Goal: Information Seeking & Learning: Check status

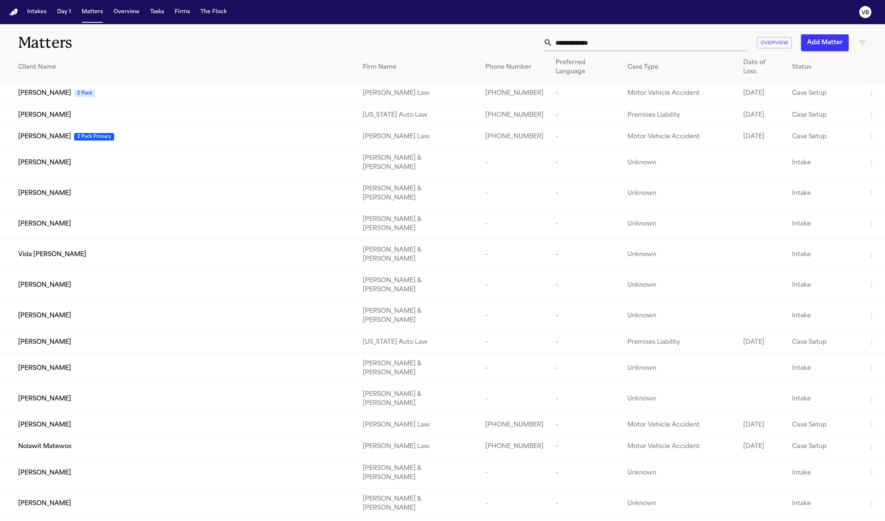
click at [599, 47] on input "text" at bounding box center [649, 42] width 195 height 17
type input "*******"
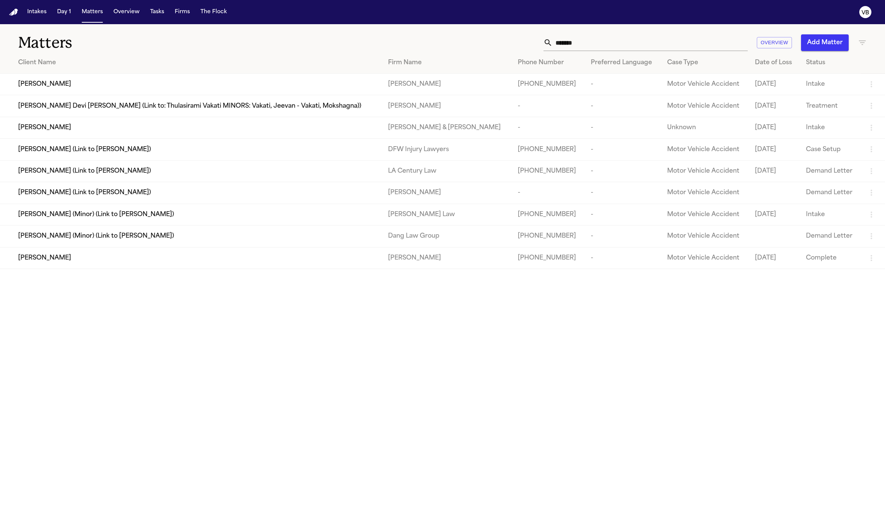
click at [180, 247] on td "[PERSON_NAME] (Minor) (Link to [PERSON_NAME])" at bounding box center [191, 237] width 382 height 22
click at [175, 263] on div "[PERSON_NAME]" at bounding box center [197, 258] width 358 height 9
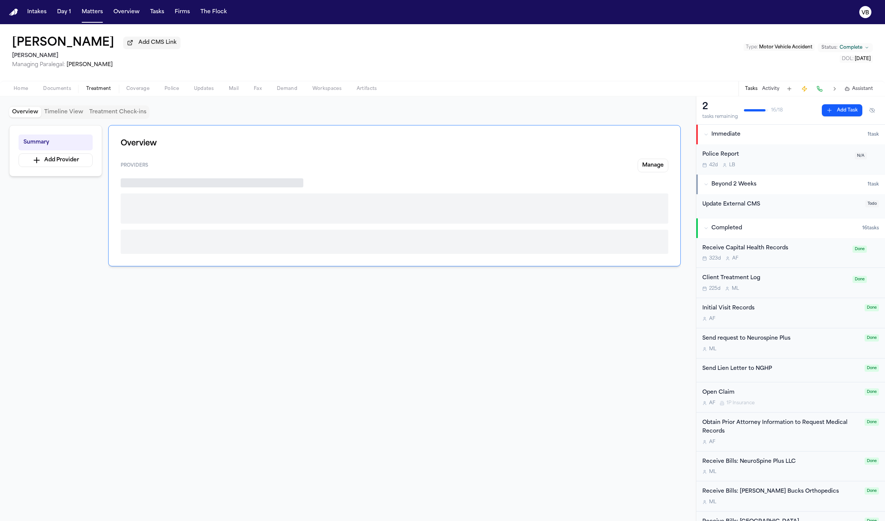
click at [96, 88] on span "Treatment" at bounding box center [98, 89] width 25 height 6
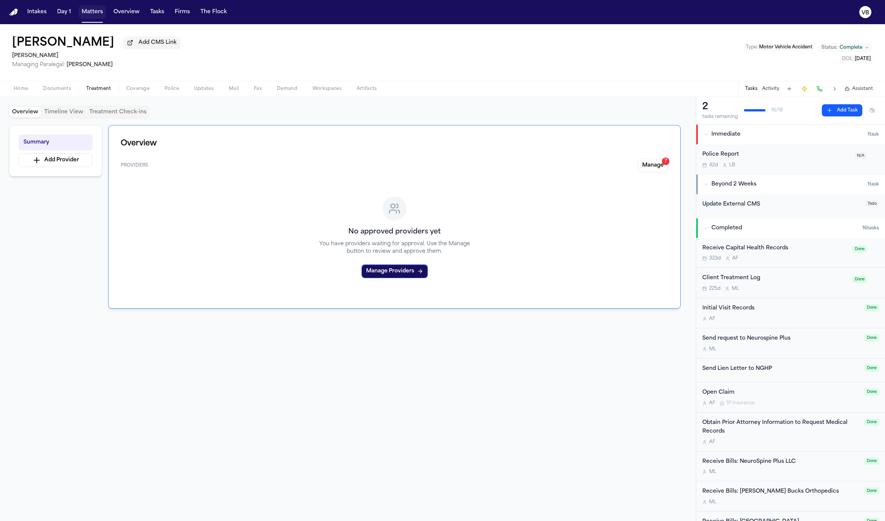
click at [92, 10] on button "Matters" at bounding box center [92, 12] width 27 height 14
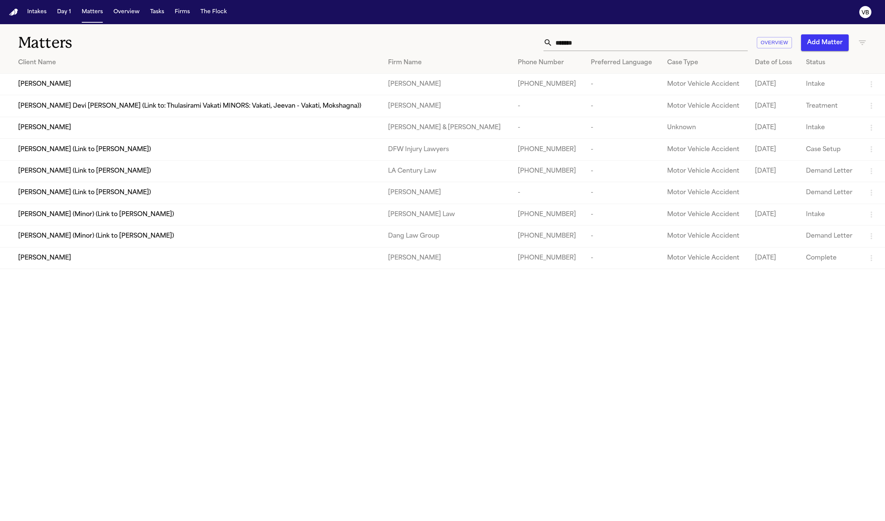
click at [689, 38] on input "*******" at bounding box center [649, 42] width 195 height 17
click at [683, 45] on input "*******" at bounding box center [649, 42] width 195 height 17
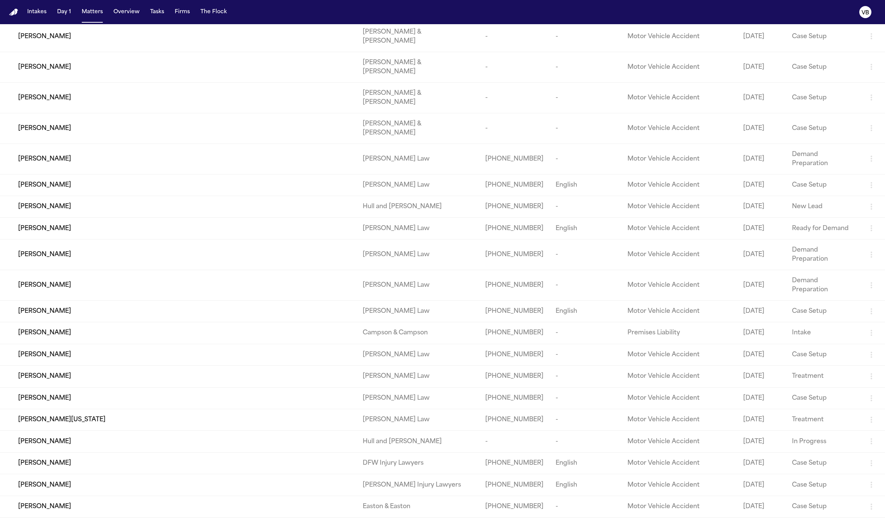
scroll to position [2833, 0]
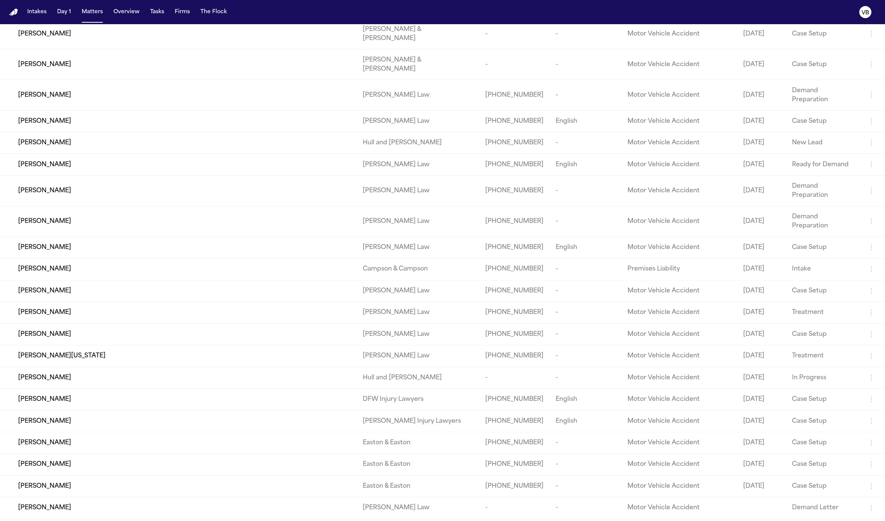
click at [402, 411] on td "[PERSON_NAME] Injury Lawyers" at bounding box center [418, 422] width 122 height 22
click at [371, 411] on td "[PERSON_NAME] Injury Lawyers" at bounding box center [418, 422] width 122 height 22
click at [35, 417] on span "[PERSON_NAME]" at bounding box center [44, 421] width 53 height 9
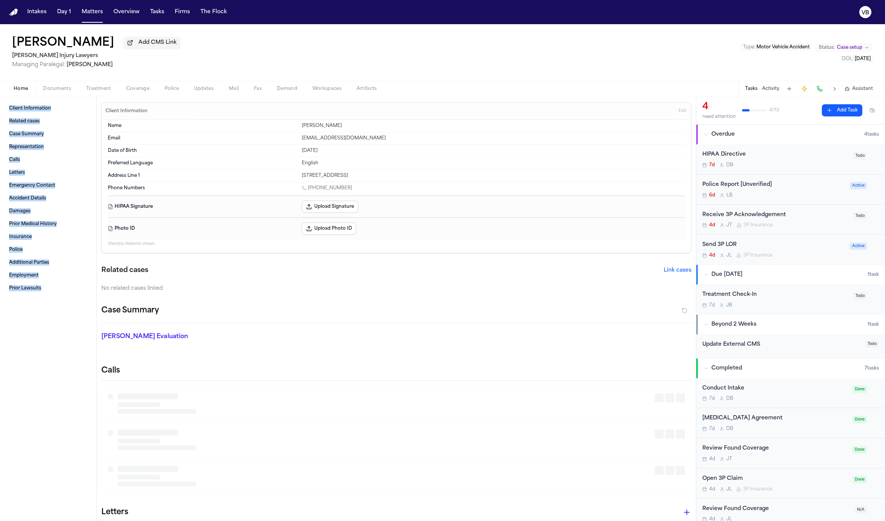
click at [98, 91] on span "Treatment" at bounding box center [98, 89] width 25 height 6
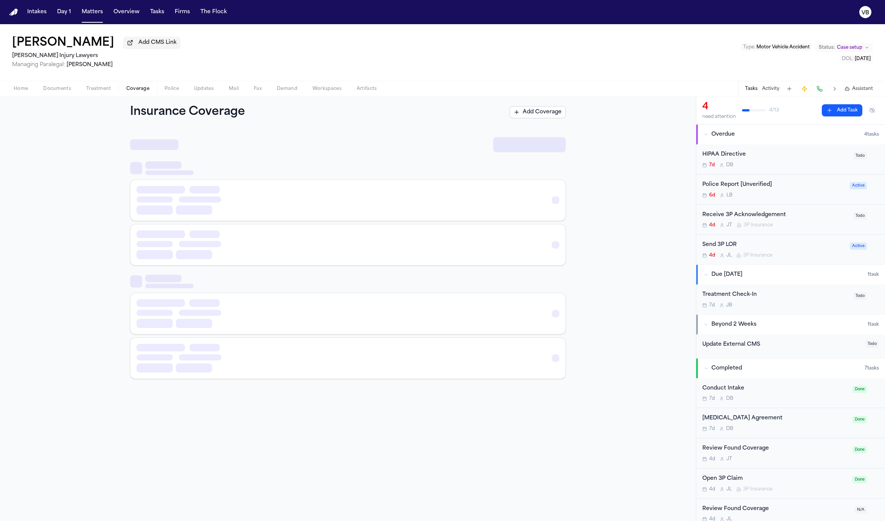
click at [137, 91] on span "Coverage" at bounding box center [137, 89] width 23 height 6
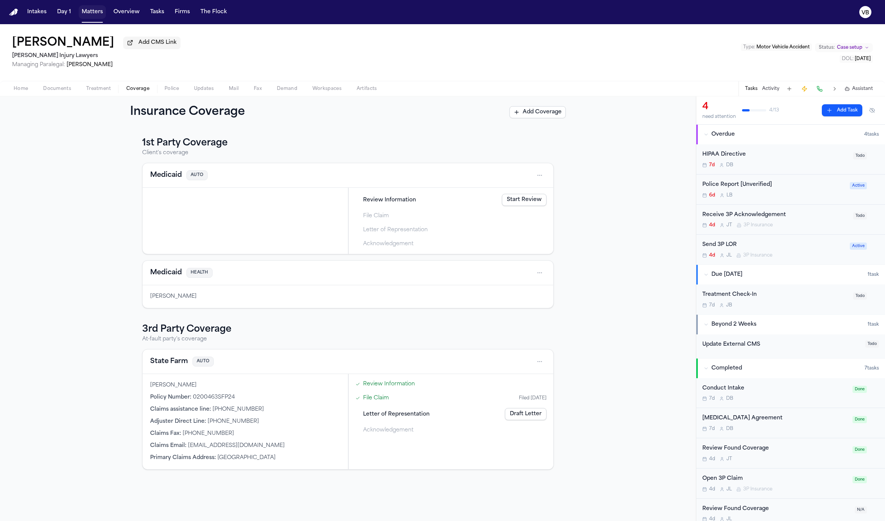
click at [91, 14] on button "Matters" at bounding box center [92, 12] width 27 height 14
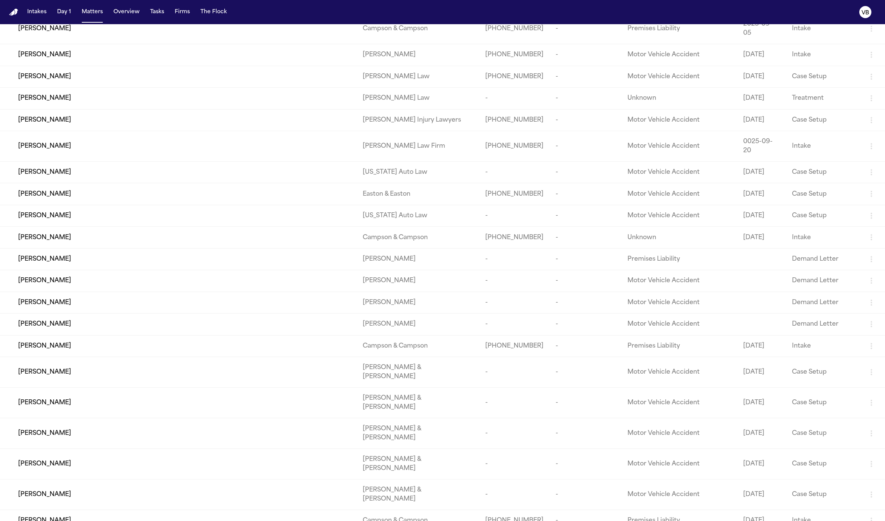
scroll to position [8187, 0]
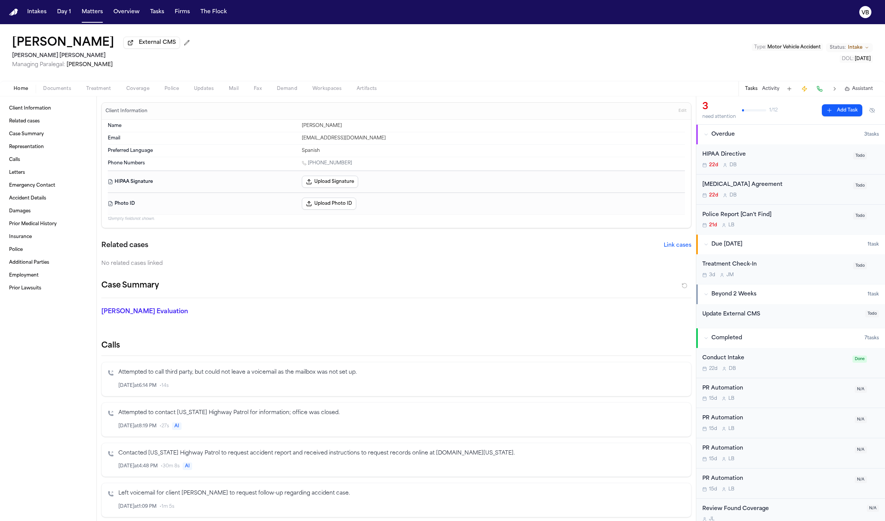
click at [98, 90] on span "Treatment" at bounding box center [98, 89] width 25 height 6
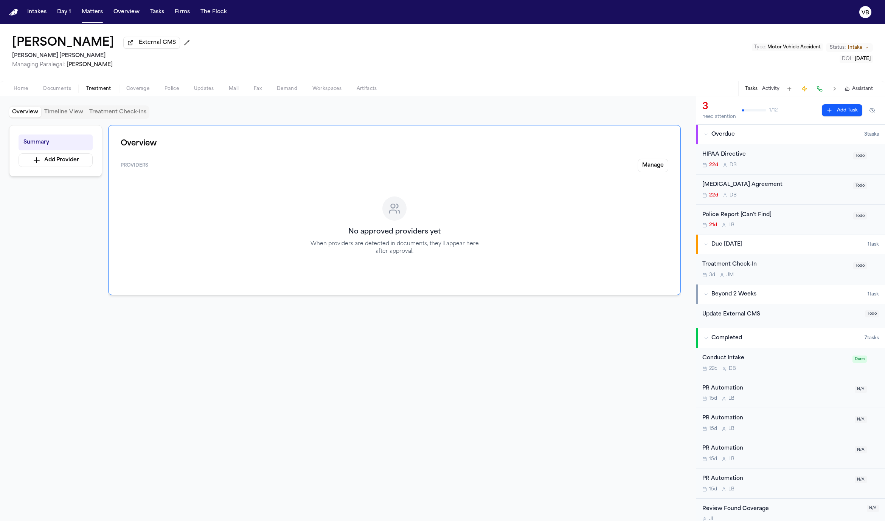
click at [146, 90] on span "Coverage" at bounding box center [137, 89] width 23 height 6
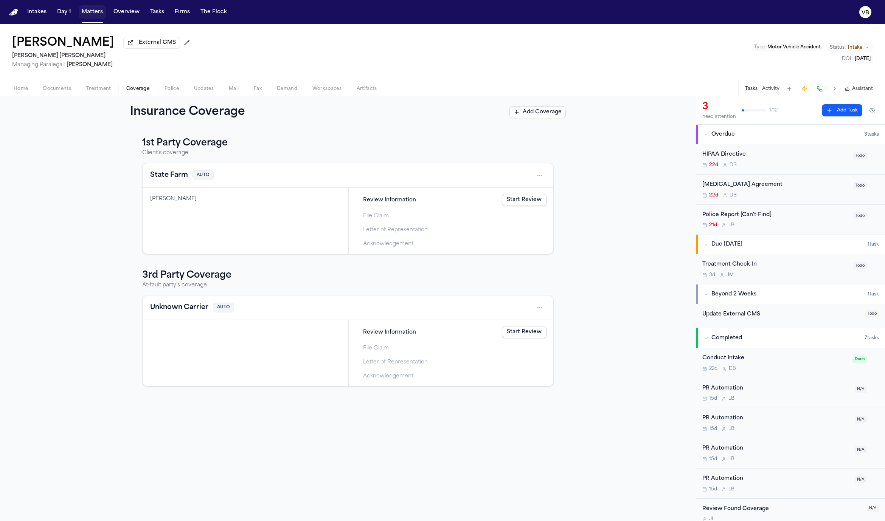
drag, startPoint x: 92, startPoint y: 12, endPoint x: 344, endPoint y: 22, distance: 252.4
click at [92, 12] on button "Matters" at bounding box center [92, 12] width 27 height 14
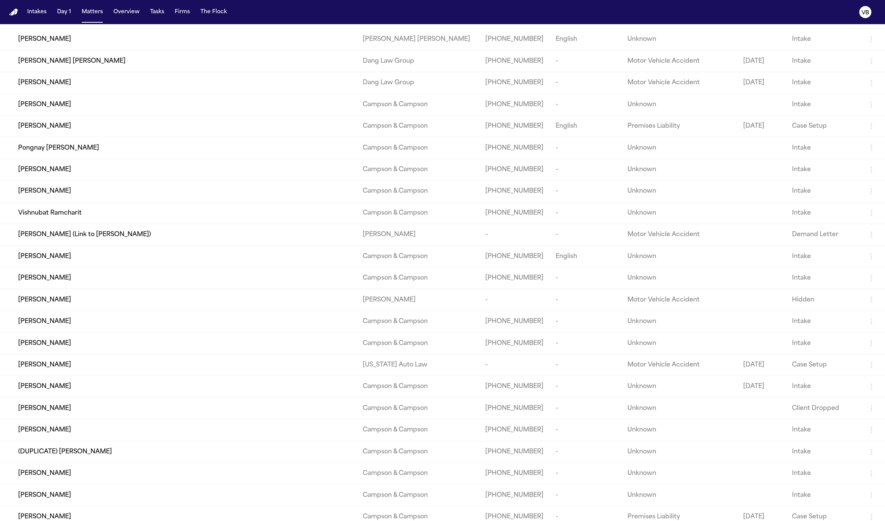
scroll to position [19995, 0]
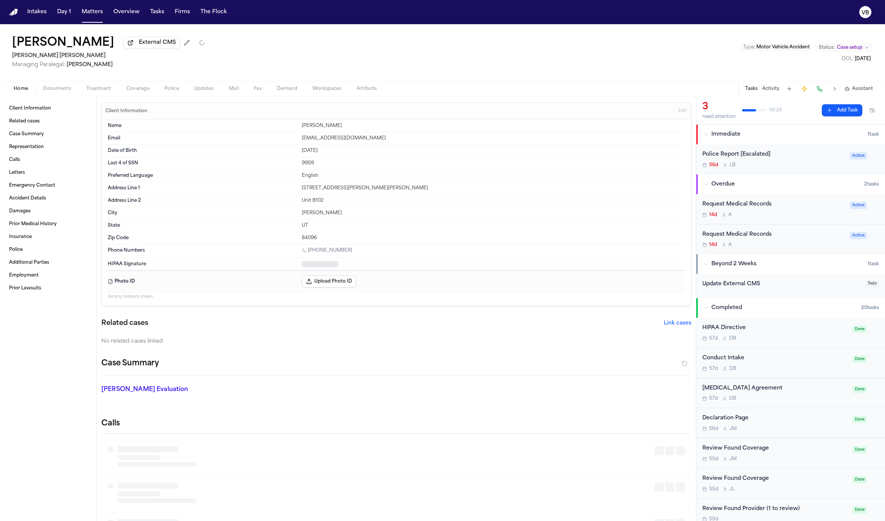
click at [103, 90] on span "Treatment" at bounding box center [98, 89] width 25 height 6
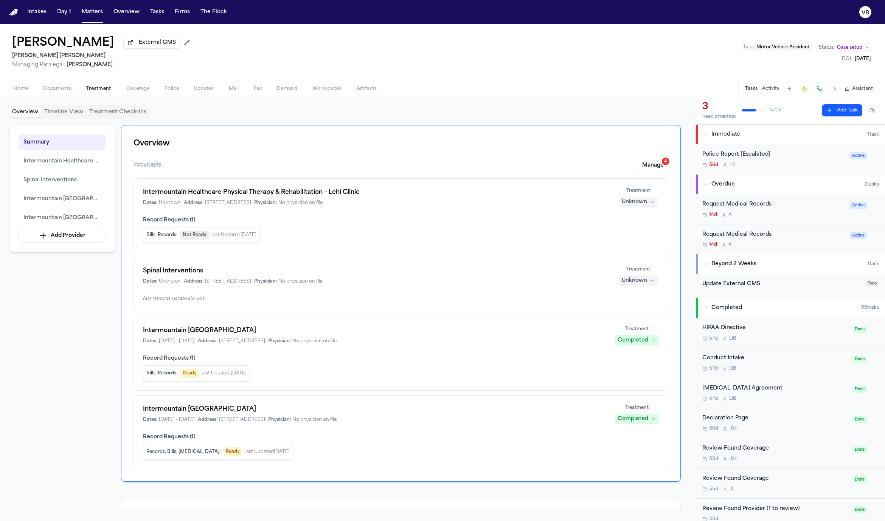
click at [772, 90] on button "Activity" at bounding box center [770, 89] width 17 height 6
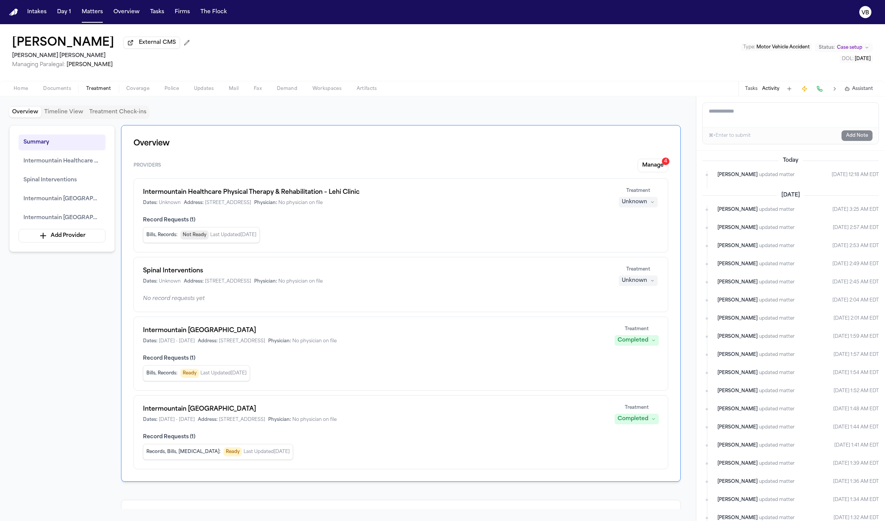
click at [23, 89] on span "Home" at bounding box center [21, 89] width 14 height 6
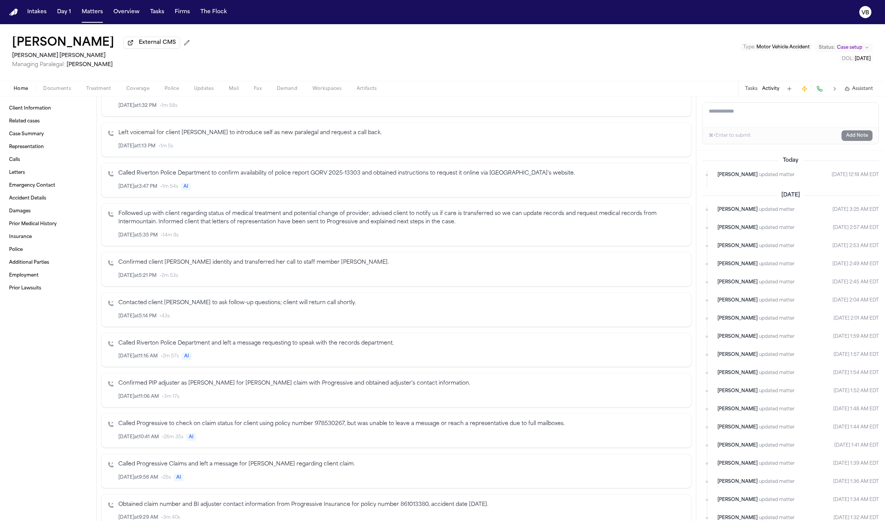
scroll to position [454, 0]
click at [663, 189] on icon "button" at bounding box center [662, 189] width 3 height 4
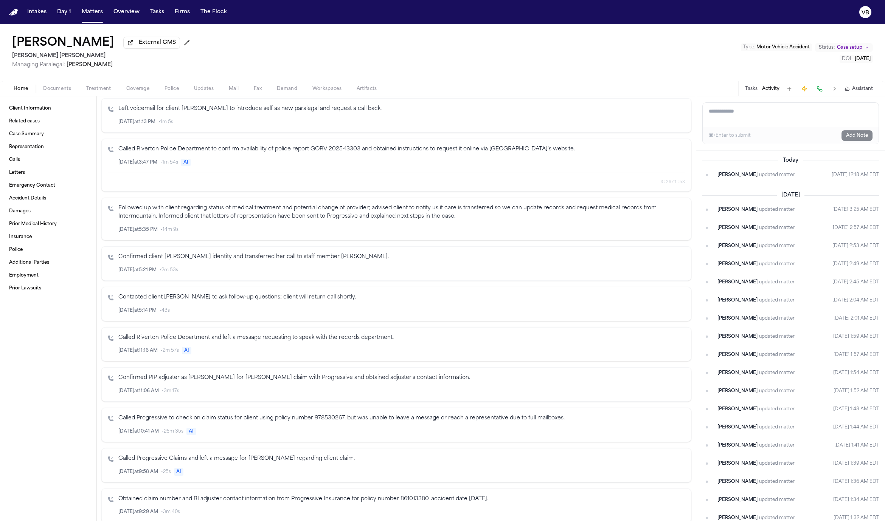
scroll to position [484, 0]
click at [322, 180] on div at bounding box center [382, 180] width 546 height 6
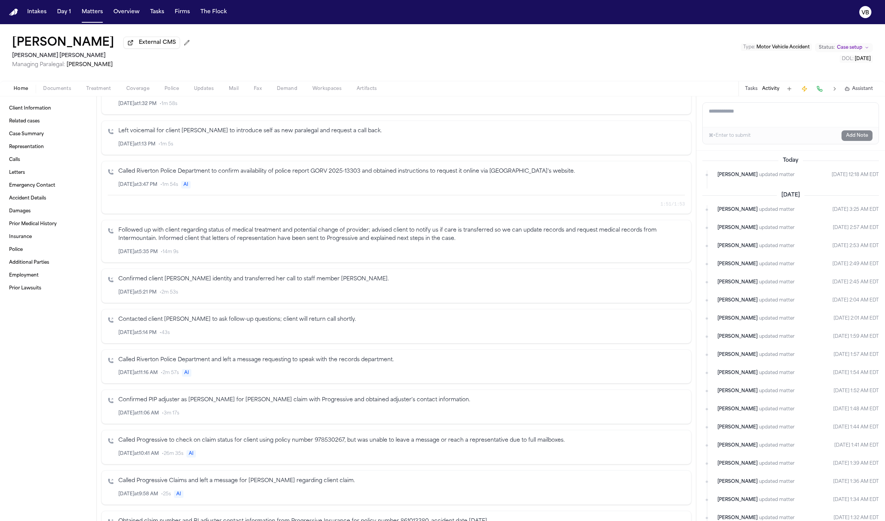
scroll to position [452, 0]
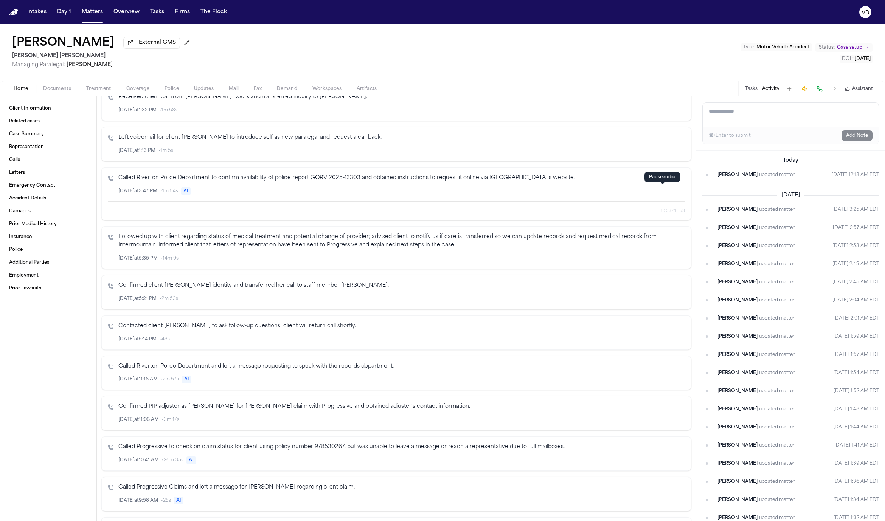
click at [662, 192] on icon "button" at bounding box center [662, 191] width 5 height 5
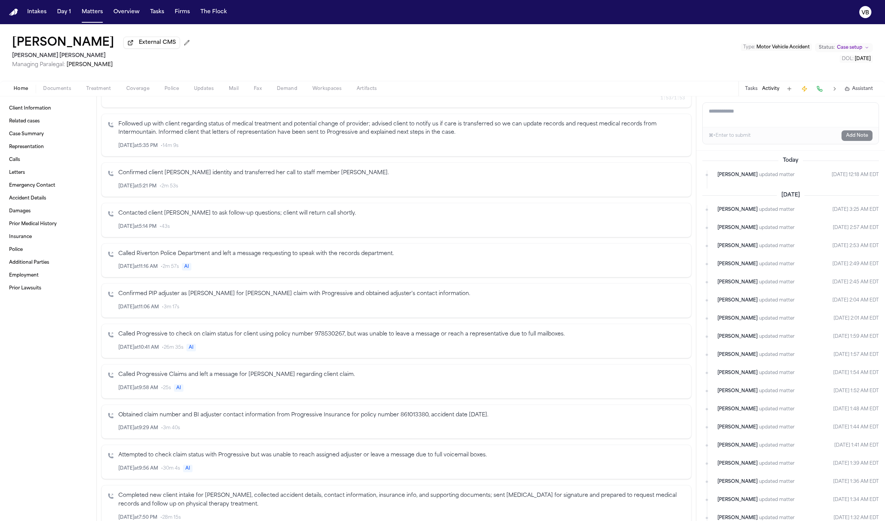
scroll to position [570, 0]
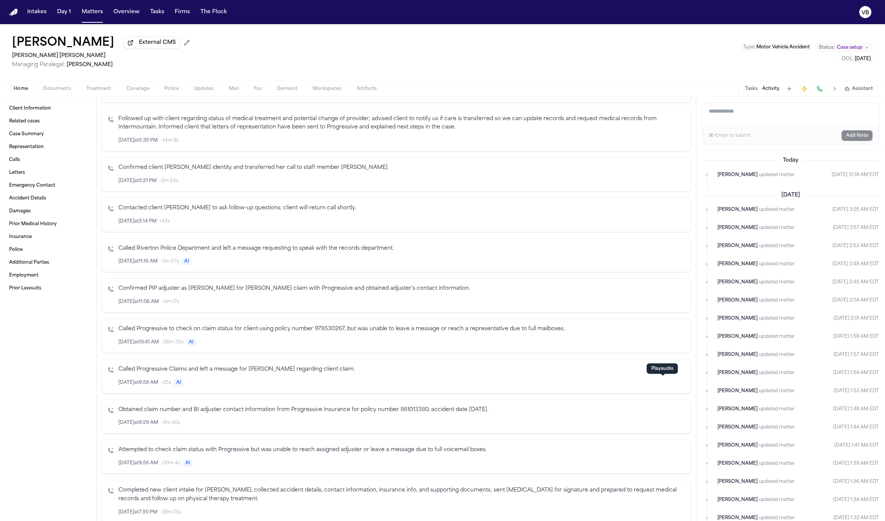
click at [662, 382] on icon "button" at bounding box center [662, 382] width 5 height 5
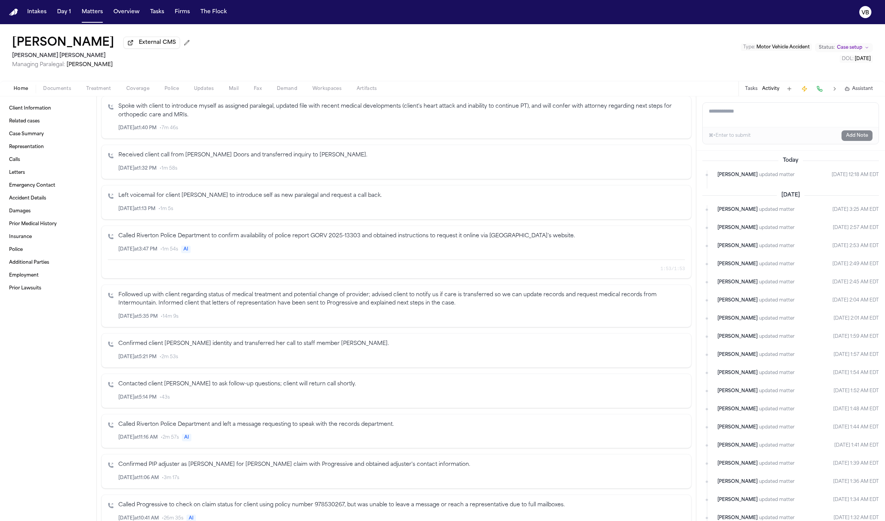
scroll to position [0, 0]
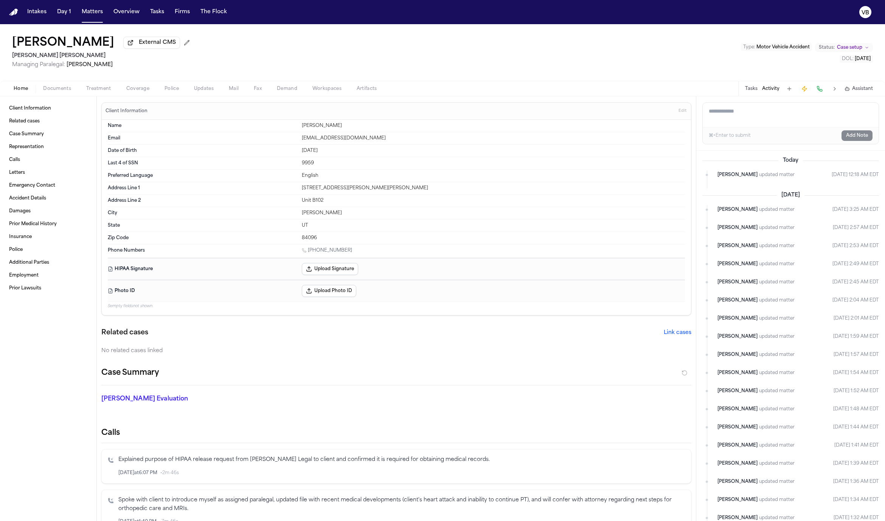
click at [141, 86] on span "Coverage" at bounding box center [137, 89] width 23 height 6
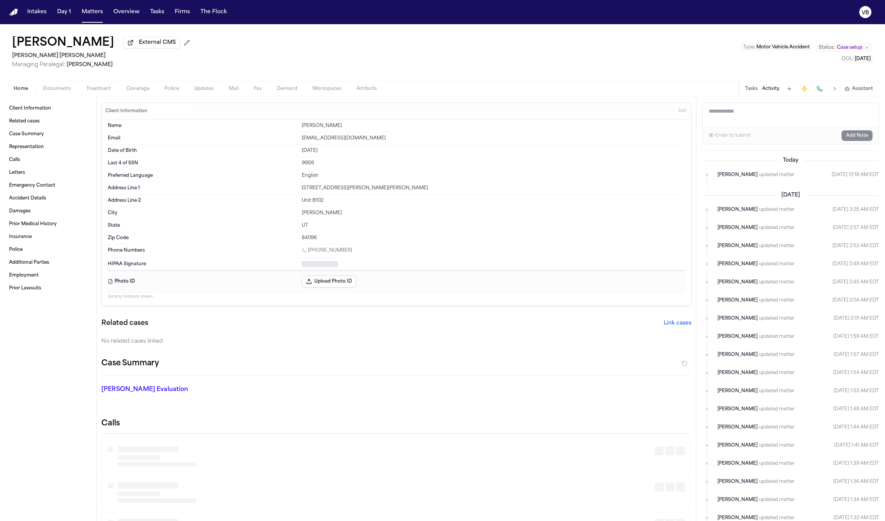
click at [19, 86] on button "Home" at bounding box center [20, 88] width 29 height 9
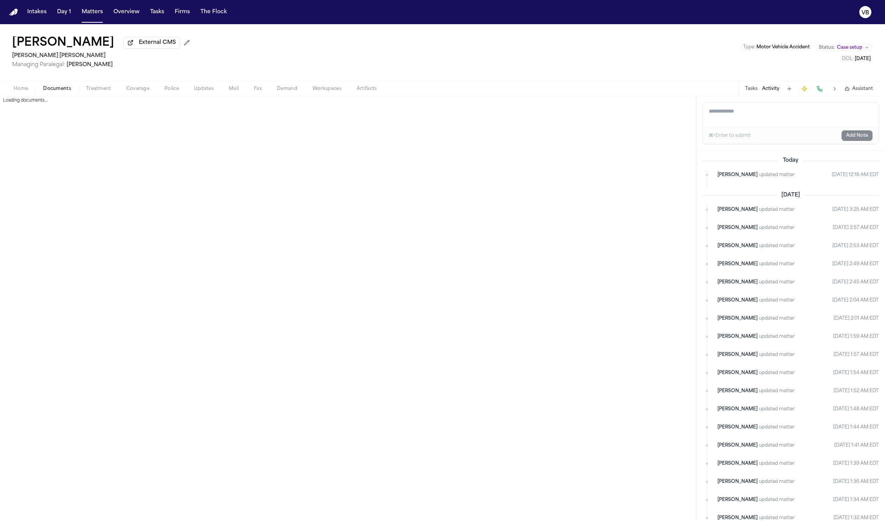
click at [59, 90] on span "Documents" at bounding box center [57, 89] width 28 height 6
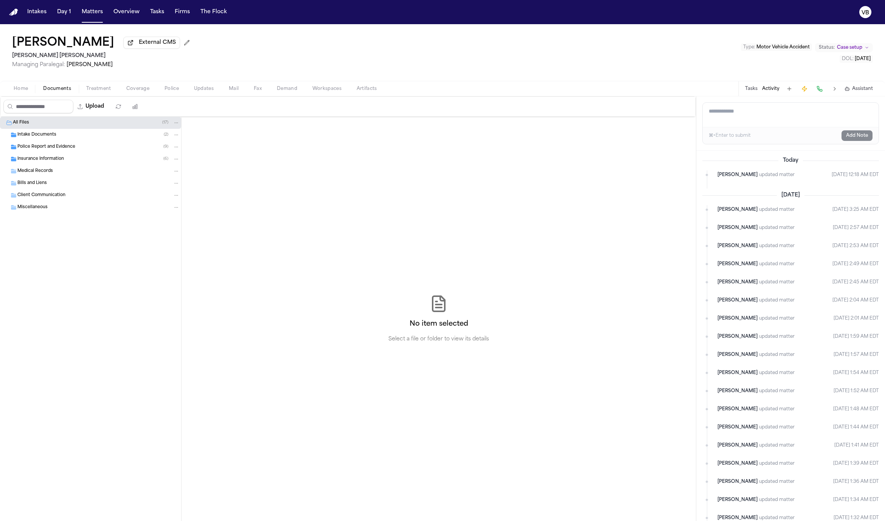
click at [12, 90] on button "Home" at bounding box center [20, 88] width 29 height 9
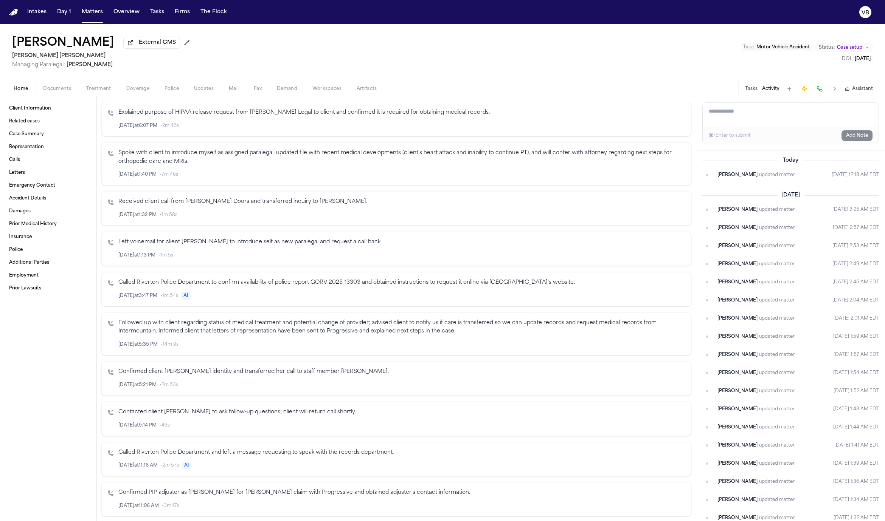
scroll to position [349, 0]
click at [82, 12] on button "Matters" at bounding box center [92, 12] width 27 height 14
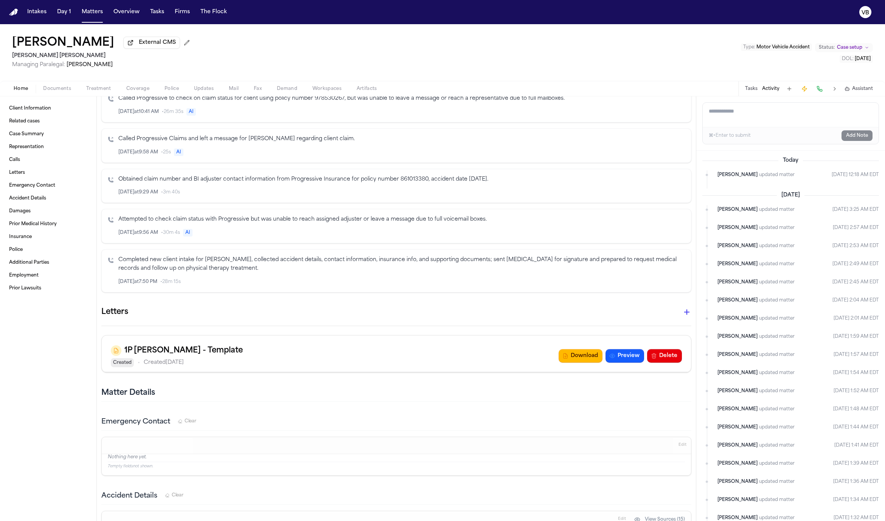
scroll to position [782, 0]
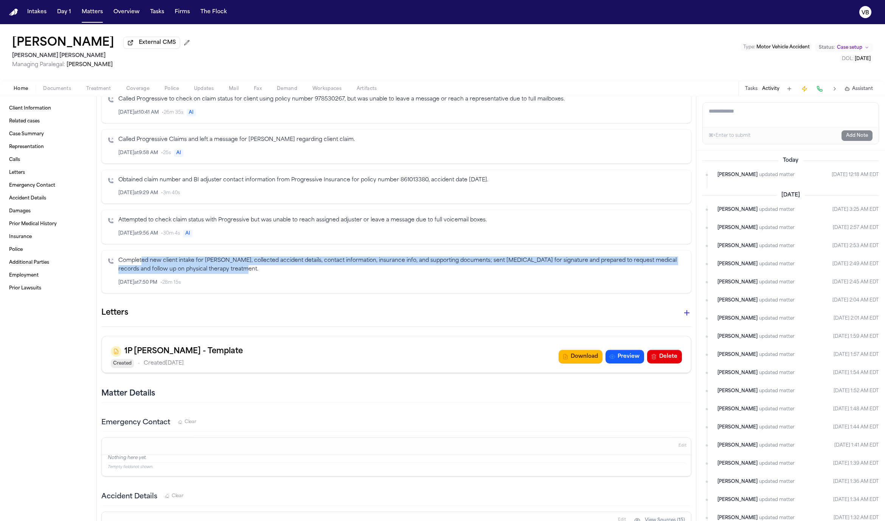
drag, startPoint x: 155, startPoint y: 265, endPoint x: 268, endPoint y: 271, distance: 113.2
click at [268, 271] on p "Completed new client intake for [PERSON_NAME], collected accident details, cont…" at bounding box center [401, 265] width 566 height 17
click at [265, 270] on p "Completed new client intake for [PERSON_NAME], collected accident details, cont…" at bounding box center [401, 265] width 566 height 17
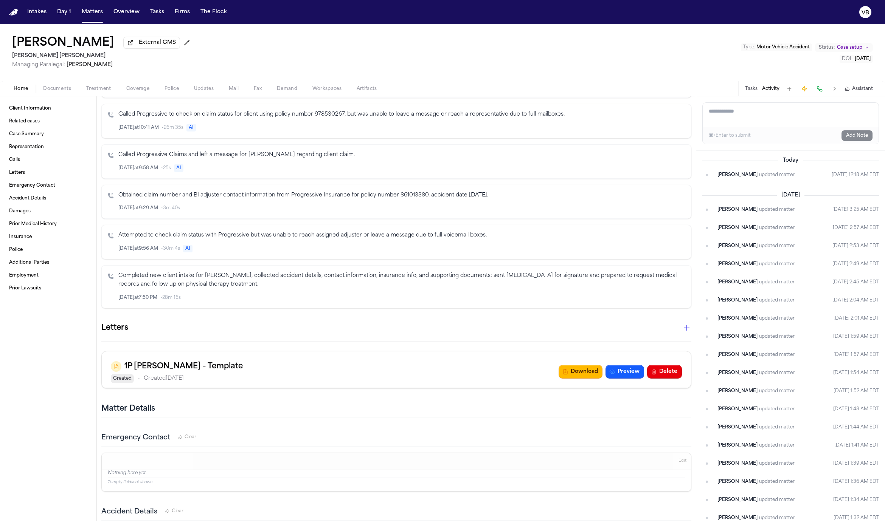
scroll to position [767, 0]
drag, startPoint x: 161, startPoint y: 235, endPoint x: 306, endPoint y: 237, distance: 145.2
click at [306, 237] on p "Attempted to check claim status with Progressive but was unable to reach assign…" at bounding box center [401, 235] width 566 height 9
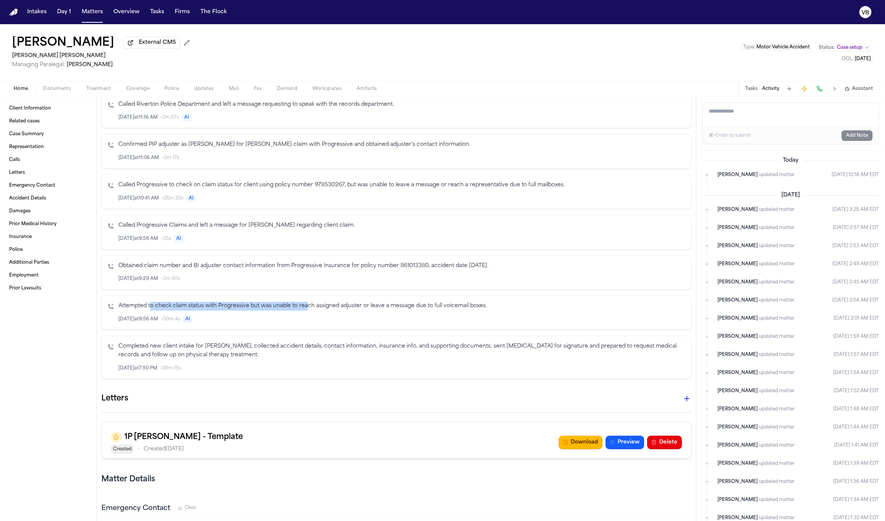
scroll to position [687, 0]
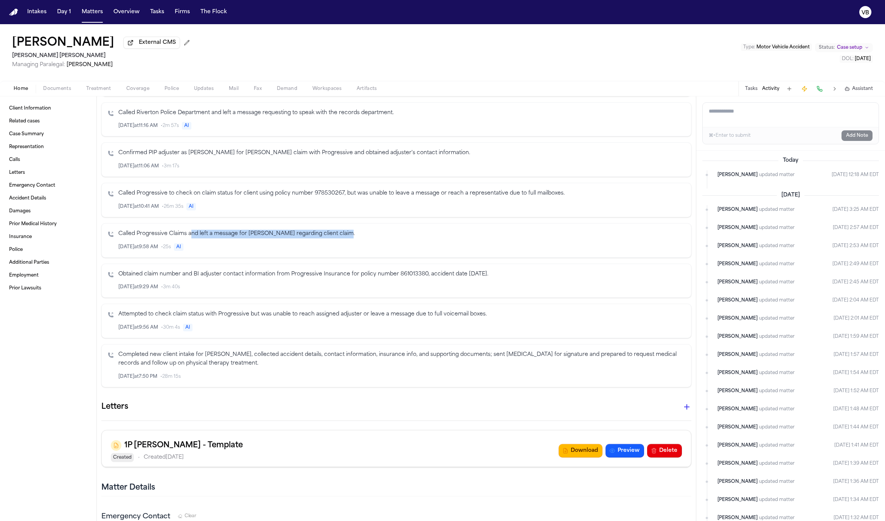
drag, startPoint x: 209, startPoint y: 235, endPoint x: 343, endPoint y: 237, distance: 133.9
click at [343, 237] on p "Called Progressive Claims and left a message for [PERSON_NAME] regarding client…" at bounding box center [401, 234] width 566 height 9
click at [352, 235] on p "Called Progressive Claims and left a message for [PERSON_NAME] regarding client…" at bounding box center [401, 234] width 566 height 9
click at [227, 278] on p "Obtained claim number and BI adjuster contact information from Progressive Insu…" at bounding box center [401, 274] width 566 height 9
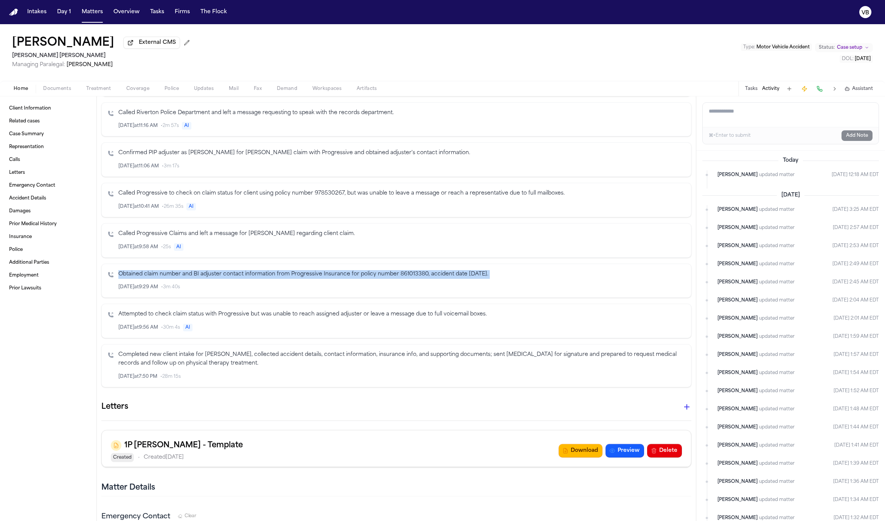
click at [227, 278] on p "Obtained claim number and BI adjuster contact information from Progressive Insu…" at bounding box center [401, 274] width 566 height 9
click at [299, 275] on p "Obtained claim number and BI adjuster contact information from Progressive Insu…" at bounding box center [401, 274] width 566 height 9
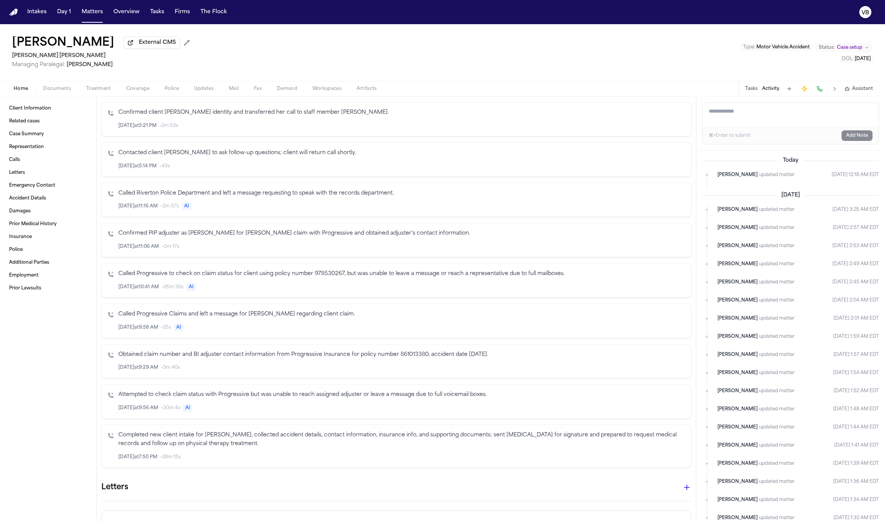
scroll to position [606, 0]
click at [42, 14] on button "Intakes" at bounding box center [36, 12] width 25 height 14
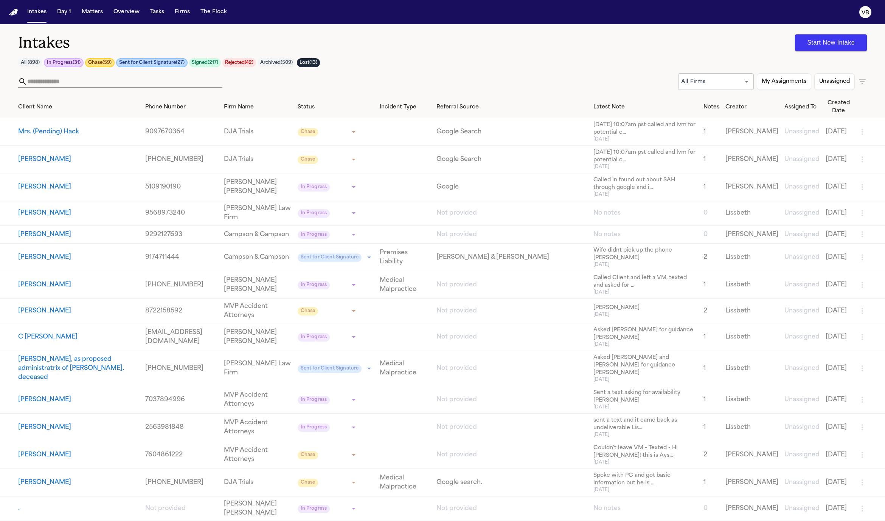
click at [822, 46] on button "Start New Intake" at bounding box center [831, 42] width 72 height 17
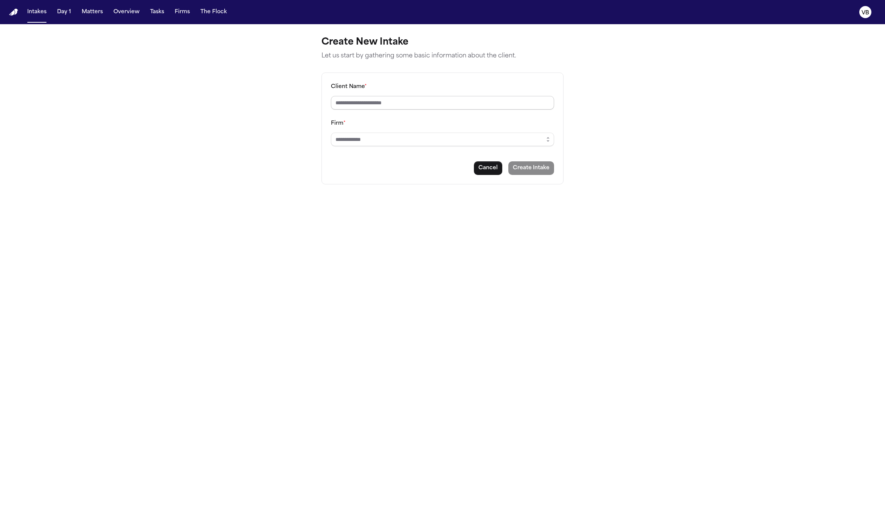
click at [417, 105] on input "Client Name *" at bounding box center [442, 103] width 223 height 14
type input "**********"
click at [404, 148] on div "**********" at bounding box center [442, 129] width 242 height 112
click at [400, 144] on input "Firm *" at bounding box center [442, 140] width 223 height 14
type input "****"
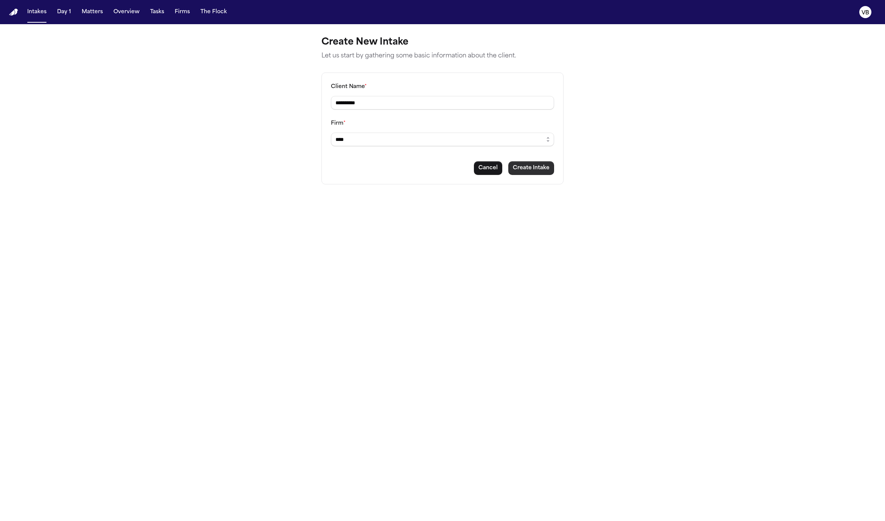
click at [527, 172] on button "Create Intake" at bounding box center [531, 168] width 46 height 14
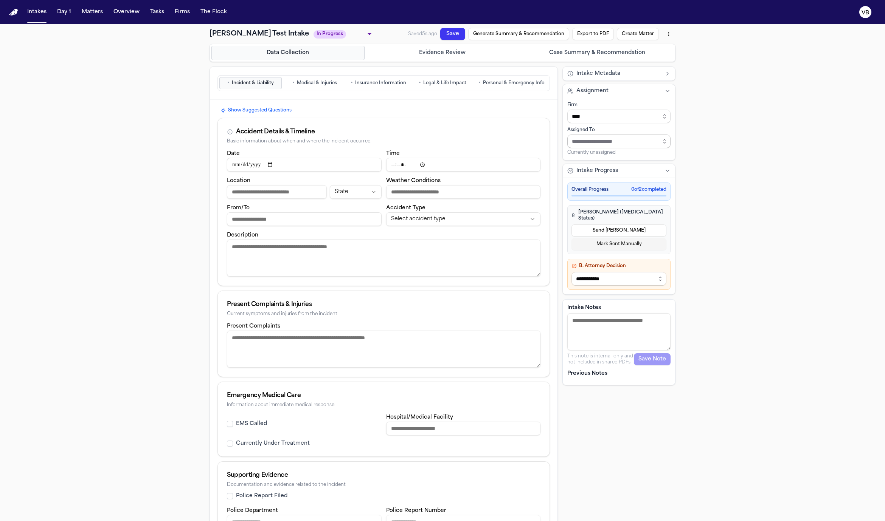
click at [597, 141] on input "Assign to staff member" at bounding box center [618, 142] width 103 height 14
click at [159, 11] on button "Tasks" at bounding box center [157, 12] width 20 height 14
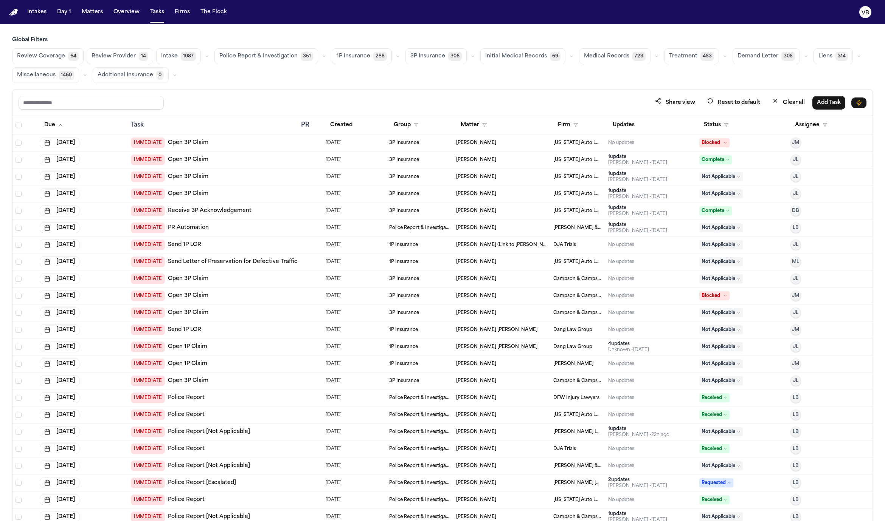
click at [669, 59] on span "Treatment" at bounding box center [683, 57] width 28 height 8
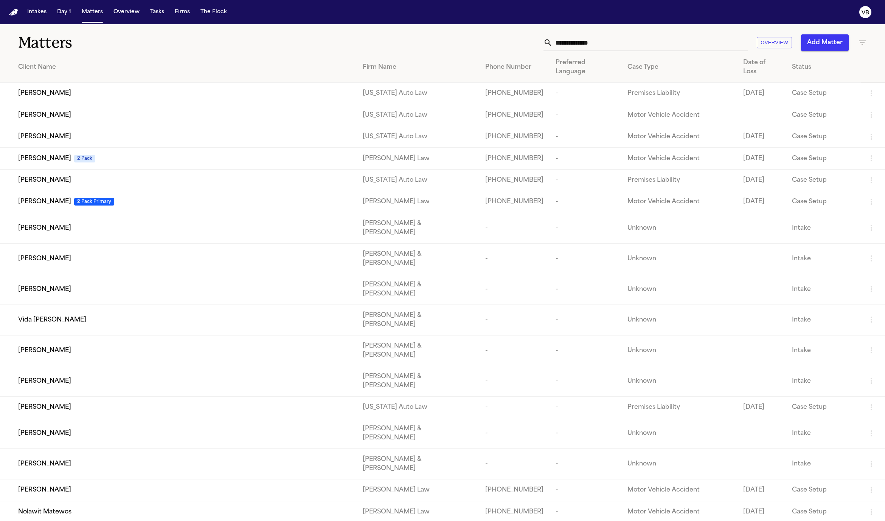
click at [590, 42] on input "text" at bounding box center [649, 42] width 195 height 17
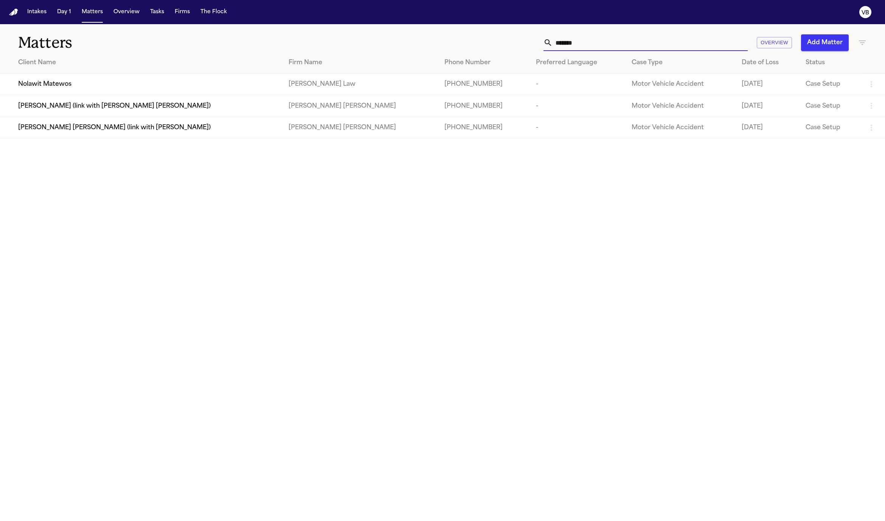
type input "*******"
click at [231, 91] on td "Nolawit Matewos" at bounding box center [141, 85] width 282 height 22
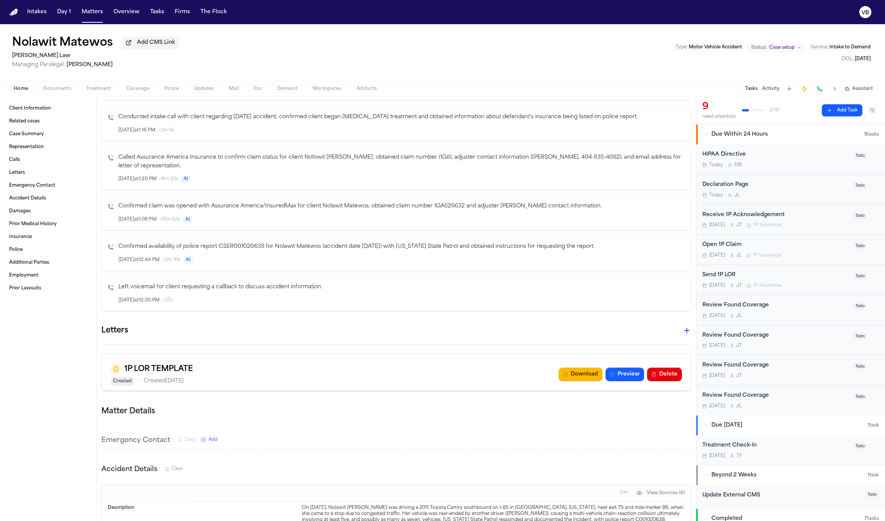
scroll to position [229, 0]
click at [664, 262] on icon "button" at bounding box center [662, 261] width 5 height 5
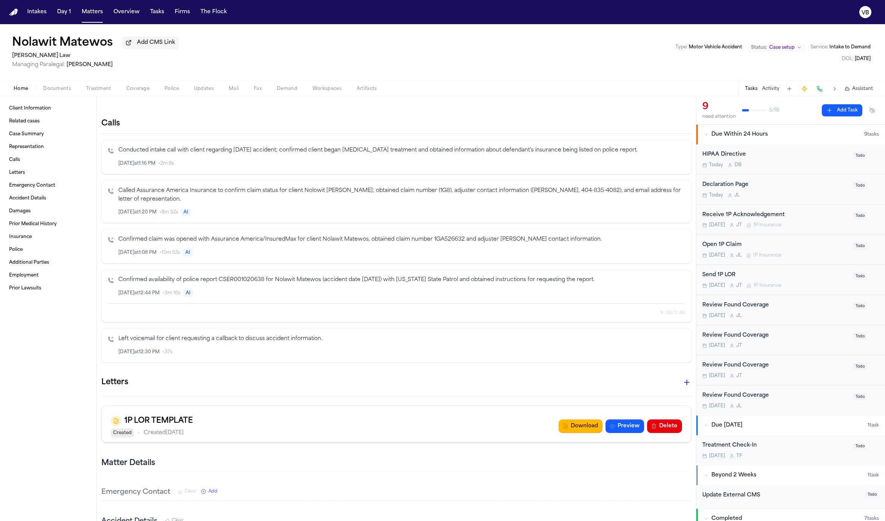
scroll to position [196, 0]
click at [661, 298] on icon "button" at bounding box center [662, 294] width 5 height 5
click at [665, 296] on icon "button" at bounding box center [662, 294] width 5 height 5
drag, startPoint x: 516, startPoint y: 242, endPoint x: 521, endPoint y: 241, distance: 5.3
click at [521, 241] on p "Confirmed claim was opened with Assurance America/InsuredMax for client Nolawit…" at bounding box center [401, 241] width 566 height 9
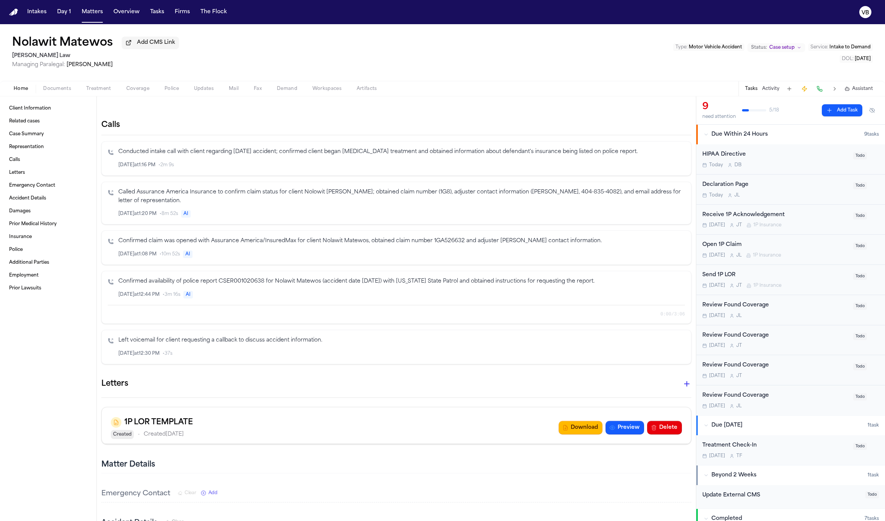
click at [268, 195] on p "Called Assurance America Insurance to confirm claim status for client Nolowit T…" at bounding box center [401, 196] width 566 height 17
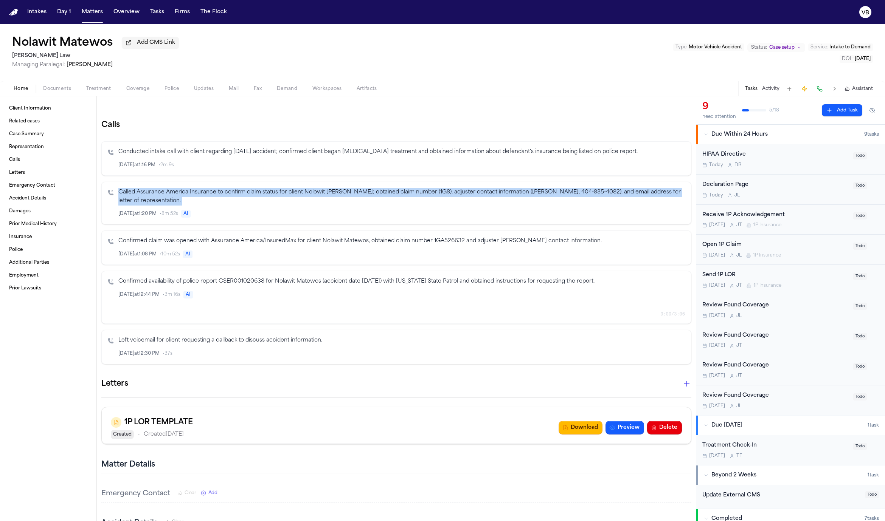
click at [268, 195] on p "Called Assurance America Insurance to confirm claim status for client Nolowit T…" at bounding box center [401, 196] width 566 height 17
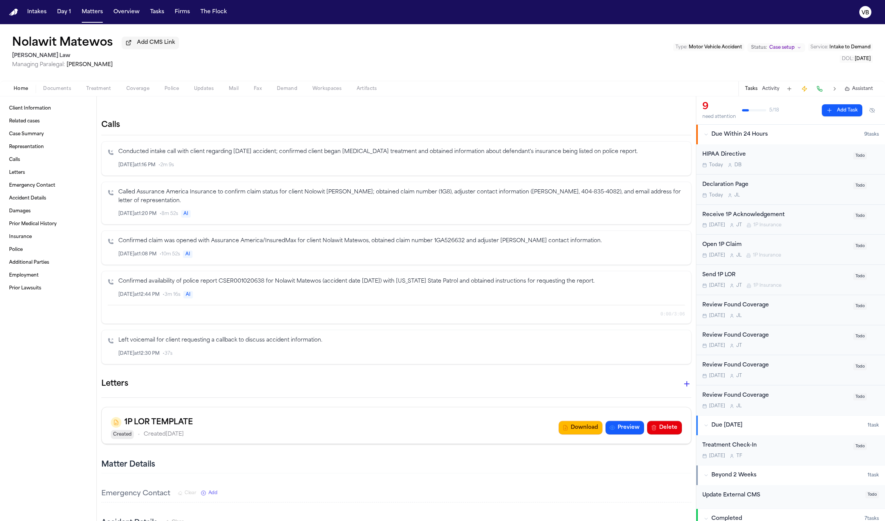
click at [129, 92] on span "Coverage" at bounding box center [137, 89] width 23 height 6
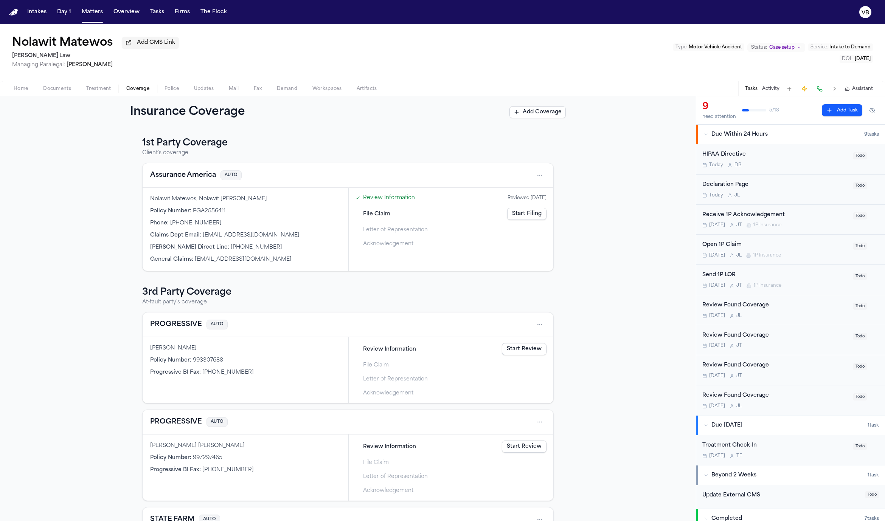
click at [541, 177] on html "Intakes Day 1 Matters Overview Tasks Firms The Flock VB Nolawit Matewos Add CMS…" at bounding box center [442, 260] width 885 height 521
click at [516, 198] on div "View coverage details" at bounding box center [515, 197] width 57 height 20
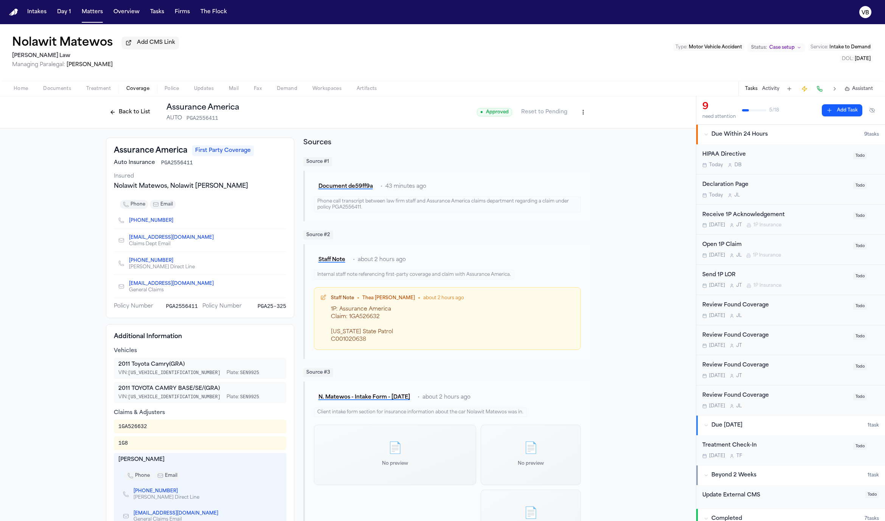
click at [110, 110] on button "Back to List" at bounding box center [130, 112] width 48 height 12
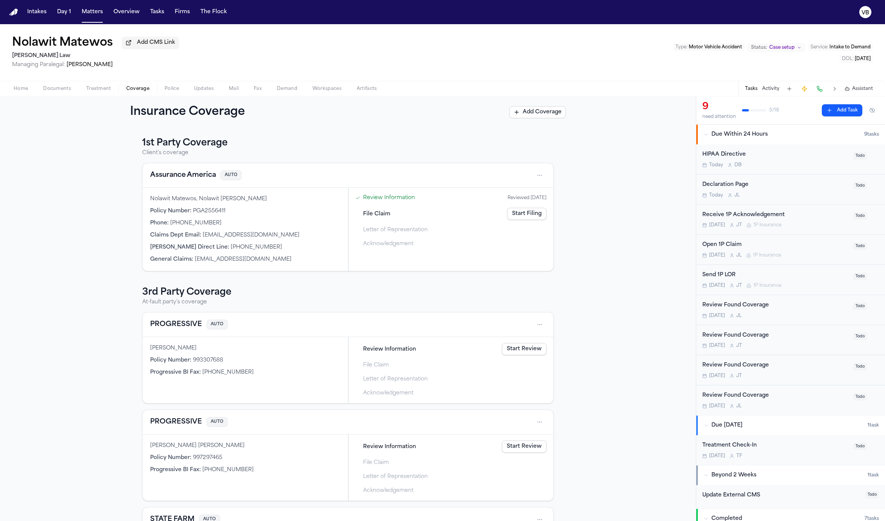
click at [535, 215] on link "Start Filing" at bounding box center [526, 214] width 39 height 12
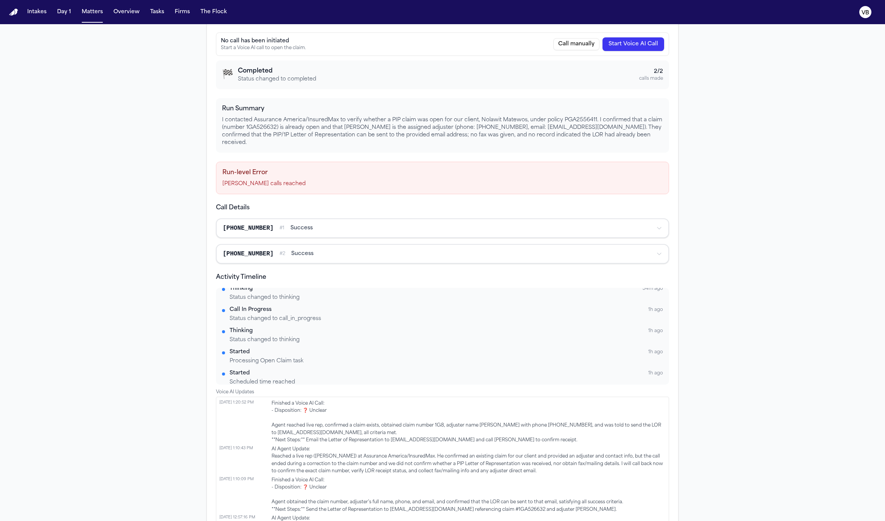
scroll to position [123, 0]
click at [726, 127] on div "Call Insurance Mark as Complete Voice AI Call Last updated 10/14/2025, 1:20:57 …" at bounding box center [442, 278] width 885 height 622
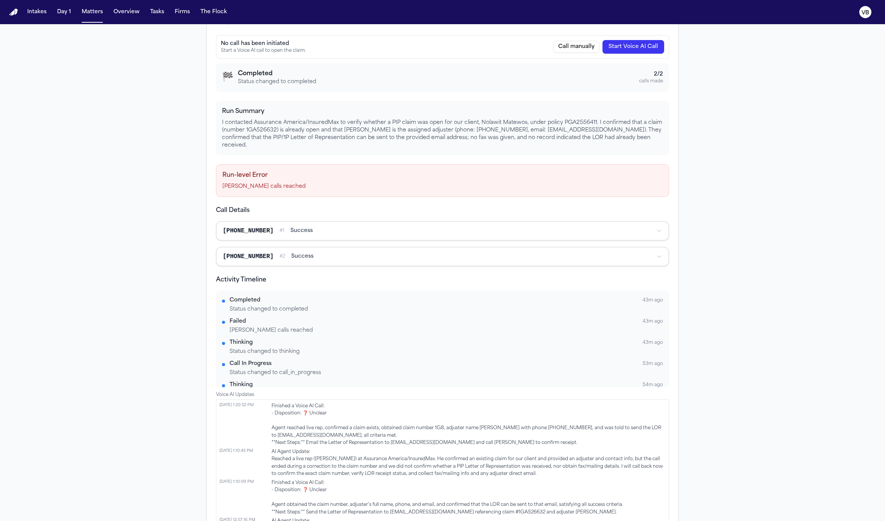
scroll to position [0, 0]
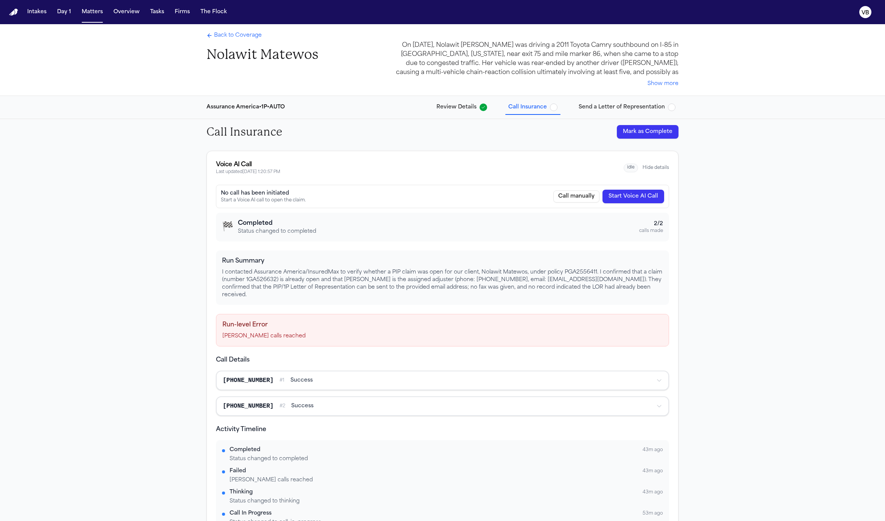
click at [224, 38] on span "Back to Coverage" at bounding box center [238, 36] width 48 height 8
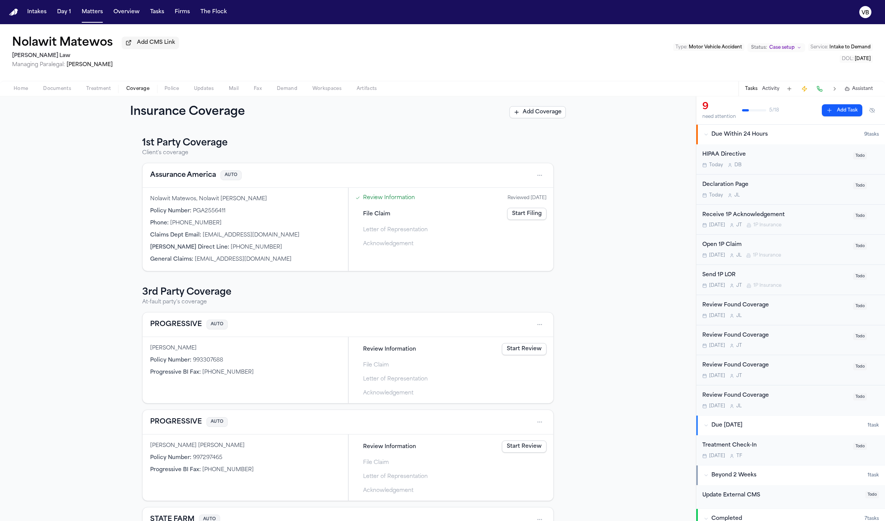
click at [92, 87] on span "Treatment" at bounding box center [98, 89] width 25 height 6
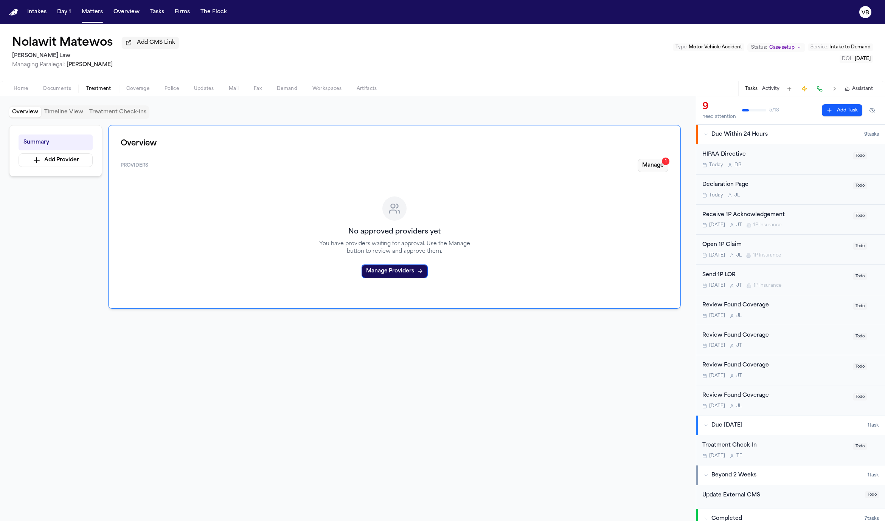
click at [650, 171] on button "Manage 1" at bounding box center [652, 166] width 31 height 14
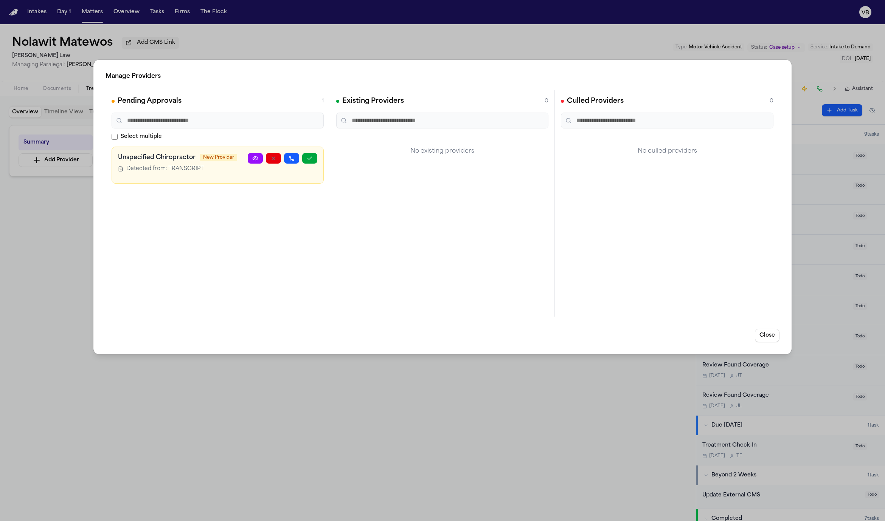
click at [255, 159] on circle at bounding box center [255, 159] width 2 height 2
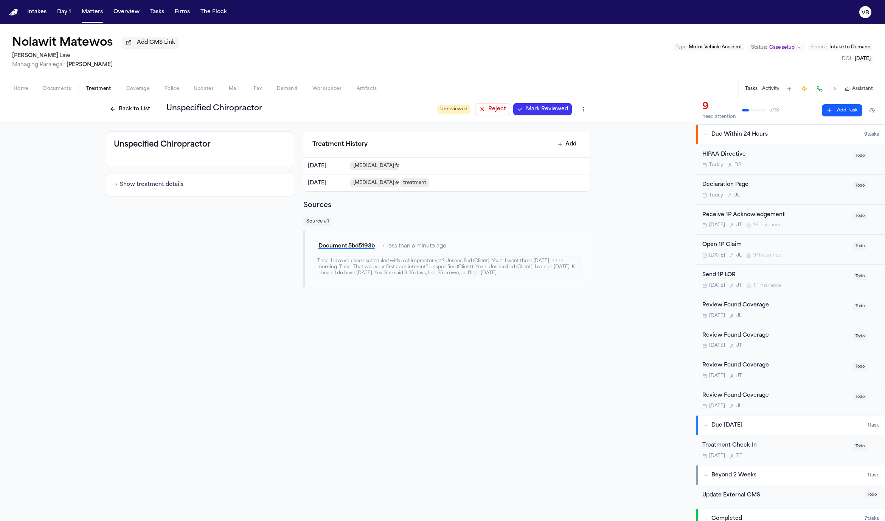
drag, startPoint x: 340, startPoint y: 264, endPoint x: 522, endPoint y: 277, distance: 183.1
click at [522, 277] on div "Thea: Have you been scheduled with a chiropractor yet? Unspecified (Client): Ye…" at bounding box center [447, 267] width 267 height 22
click at [517, 276] on div "Thea: Have you been scheduled with a chiropractor yet? Unspecified (Client): Ye…" at bounding box center [447, 267] width 267 height 22
drag, startPoint x: 517, startPoint y: 276, endPoint x: 415, endPoint y: 268, distance: 102.7
click at [415, 268] on div "Thea: Have you been scheduled with a chiropractor yet? Unspecified (Client): Ye…" at bounding box center [447, 267] width 267 height 22
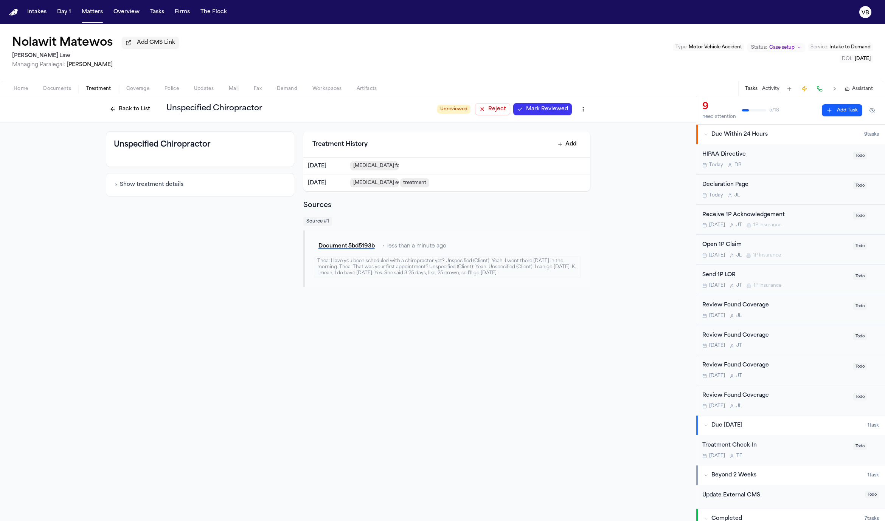
click at [415, 268] on div "Thea: Have you been scheduled with a chiropractor yet? Unspecified (Client): Ye…" at bounding box center [447, 267] width 267 height 22
click at [776, 88] on button "Activity" at bounding box center [770, 89] width 17 height 6
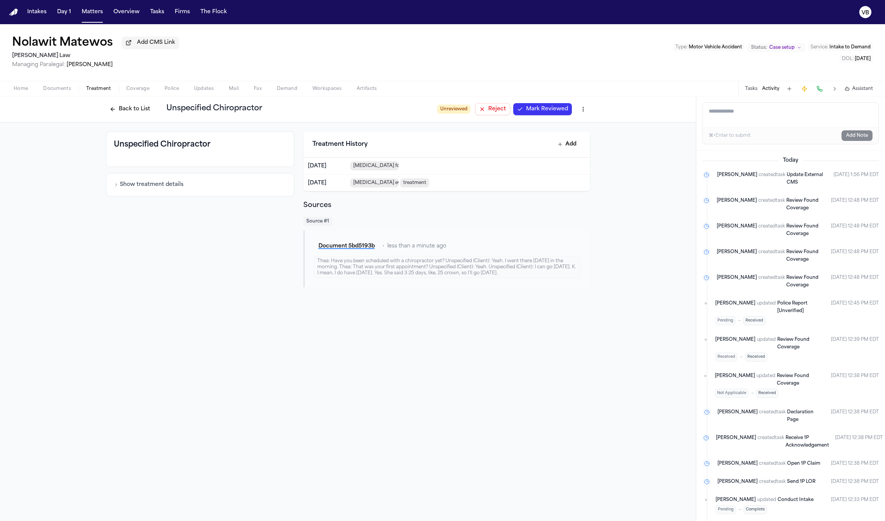
click at [741, 116] on textarea "Add a note to this matter" at bounding box center [791, 115] width 176 height 24
type textarea "**********"
click at [857, 135] on button "Add Note" at bounding box center [856, 135] width 31 height 11
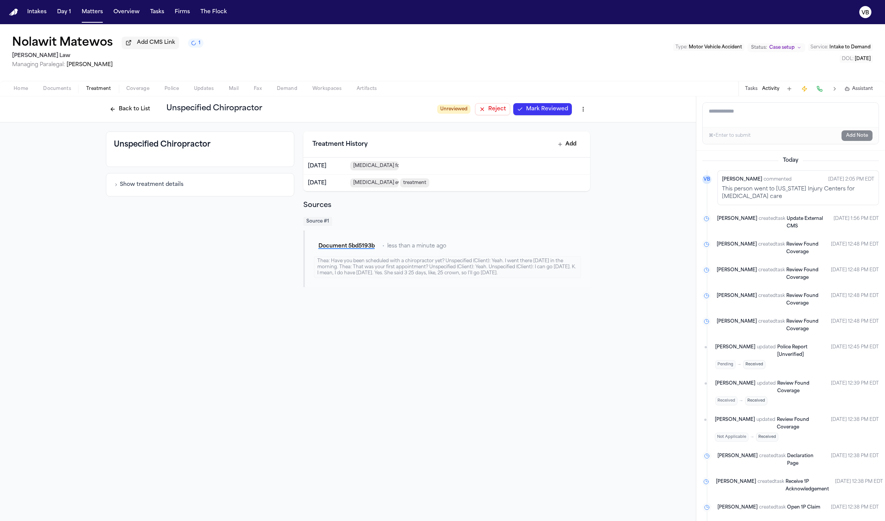
click at [123, 110] on button "Back to List" at bounding box center [130, 109] width 48 height 12
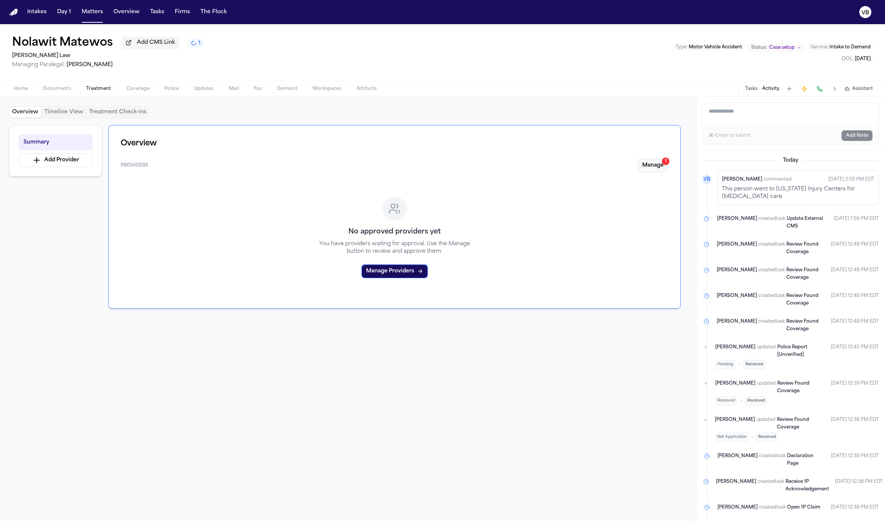
click at [656, 165] on button "Manage 1" at bounding box center [652, 166] width 31 height 14
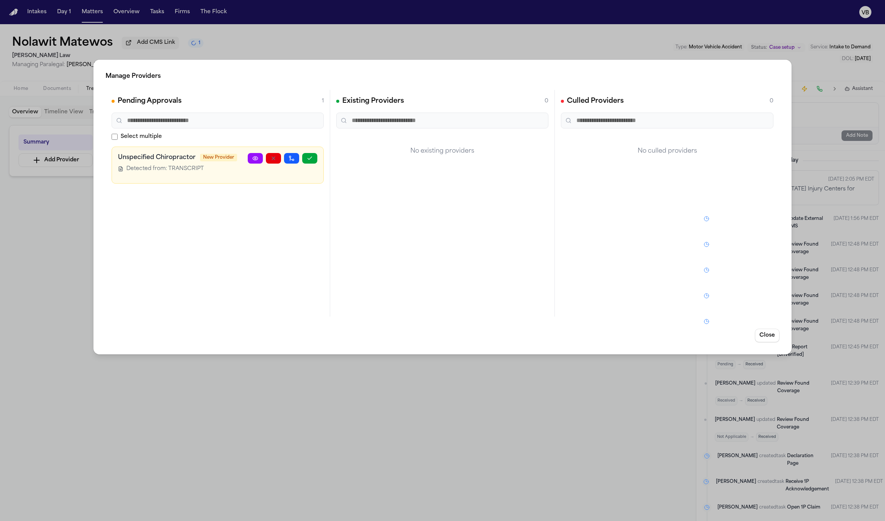
click at [500, 417] on div "Manage Providers Pending Approvals 1 Select multiple Unspecified Chiropractor N…" at bounding box center [442, 260] width 885 height 521
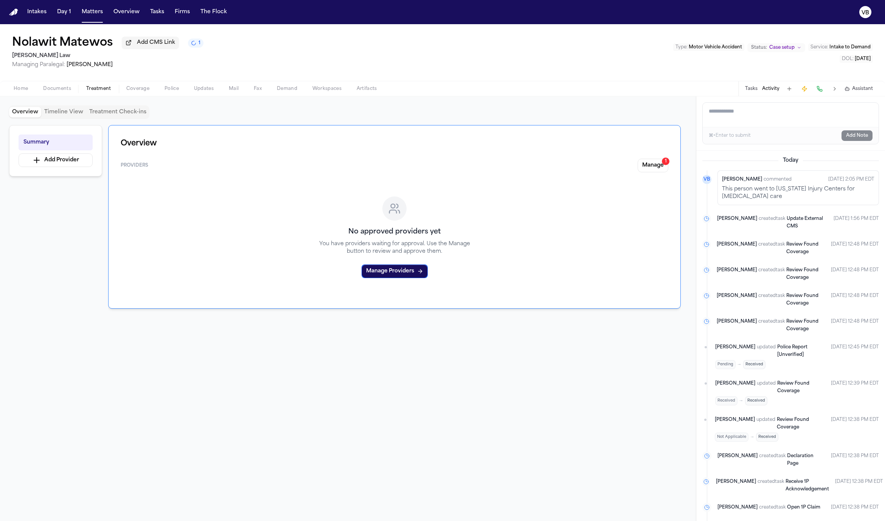
click at [63, 116] on button "Timeline View" at bounding box center [63, 112] width 45 height 11
click at [33, 115] on button "Overview" at bounding box center [25, 112] width 32 height 11
click at [169, 92] on span "Police" at bounding box center [171, 89] width 14 height 6
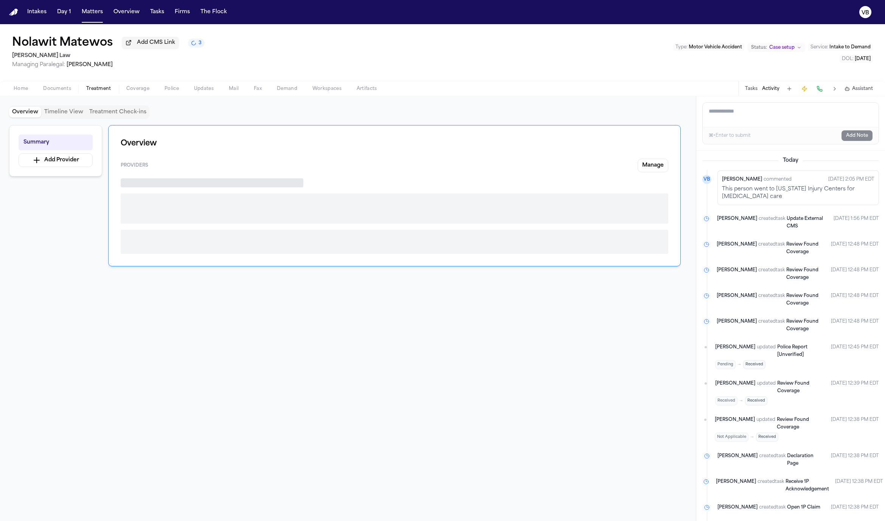
click at [109, 91] on span "Treatment" at bounding box center [98, 89] width 25 height 6
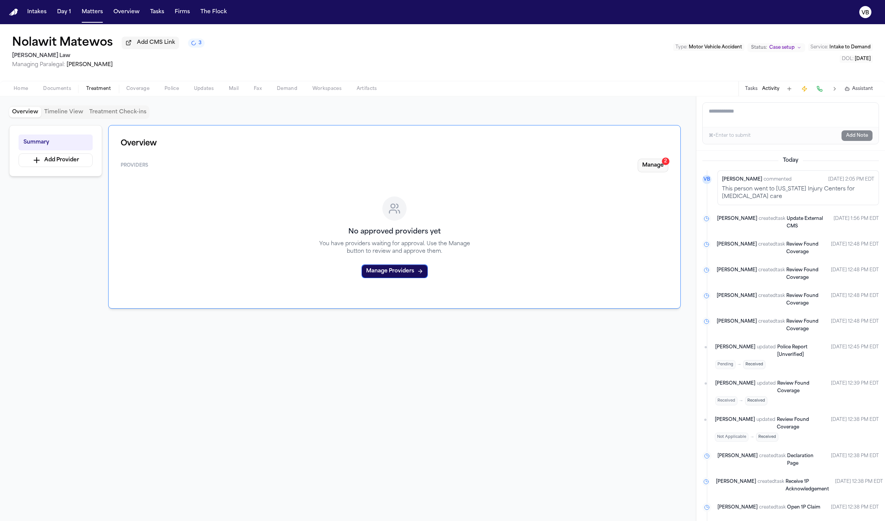
click at [662, 165] on button "Manage 2" at bounding box center [652, 166] width 31 height 14
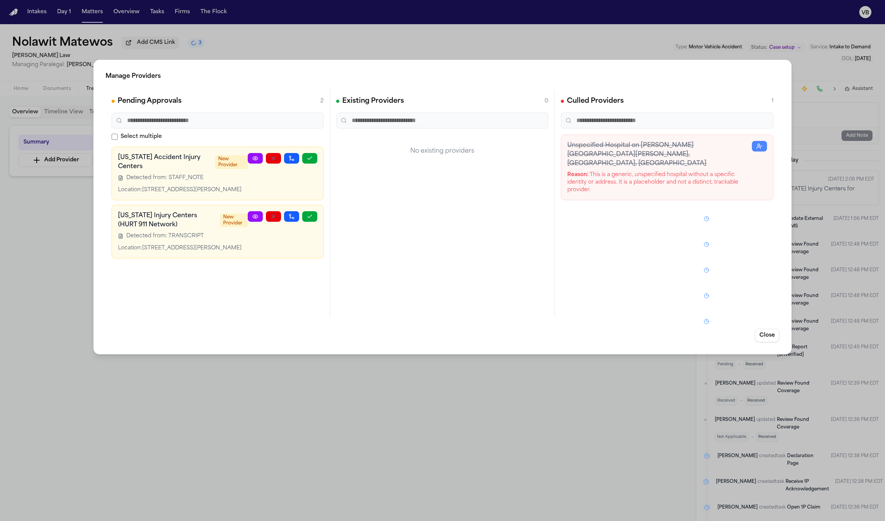
click at [252, 156] on icon at bounding box center [255, 158] width 6 height 6
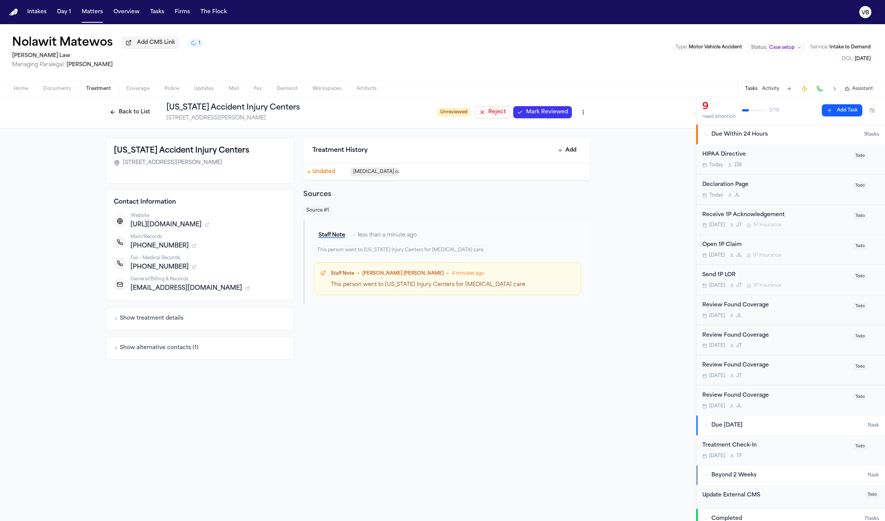
click at [192, 248] on icon "button" at bounding box center [194, 246] width 5 height 5
click at [186, 257] on span "GA Accident Injury Centers – Locations" at bounding box center [181, 255] width 89 height 6
click at [96, 44] on h1 "Nolawit Matewos" at bounding box center [62, 43] width 101 height 14
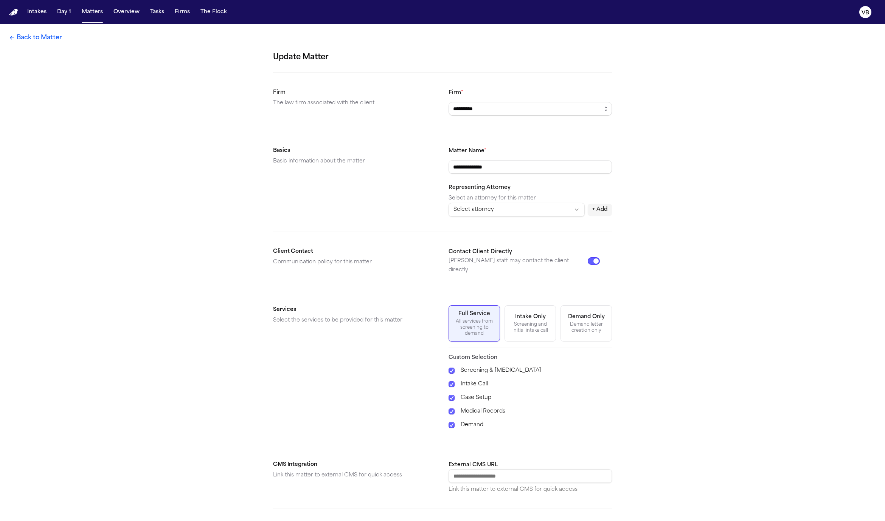
click at [42, 43] on div "**********" at bounding box center [442, 303] width 885 height 558
click at [38, 37] on link "Back to Matter" at bounding box center [35, 37] width 53 height 9
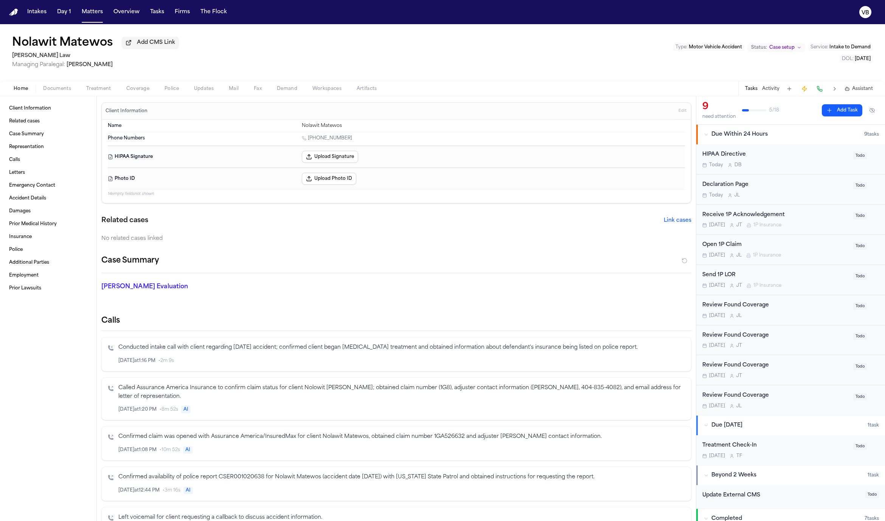
click at [257, 43] on div "Nolawit Matewos Add CMS Link Angell Law Managing Paralegal: Thea Feeney Type : …" at bounding box center [442, 52] width 885 height 57
click at [275, 34] on div "Nolawit Matewos Add CMS Link Angell Law Managing Paralegal: Thea Feeney Type : …" at bounding box center [442, 52] width 885 height 57
click at [319, 70] on div "Nolawit Matewos Add CMS Link Angell Law Managing Paralegal: Thea Feeney Type : …" at bounding box center [442, 52] width 885 height 57
